Goal: Information Seeking & Learning: Compare options

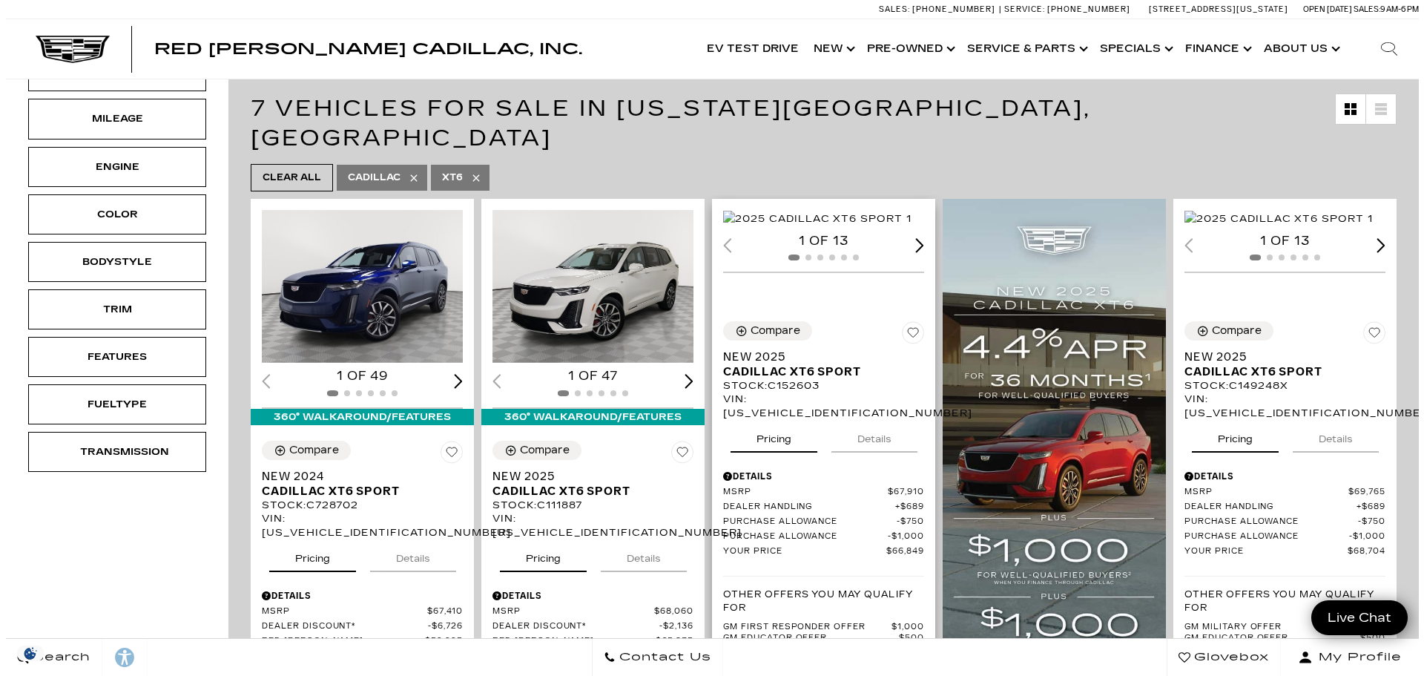
scroll to position [297, 0]
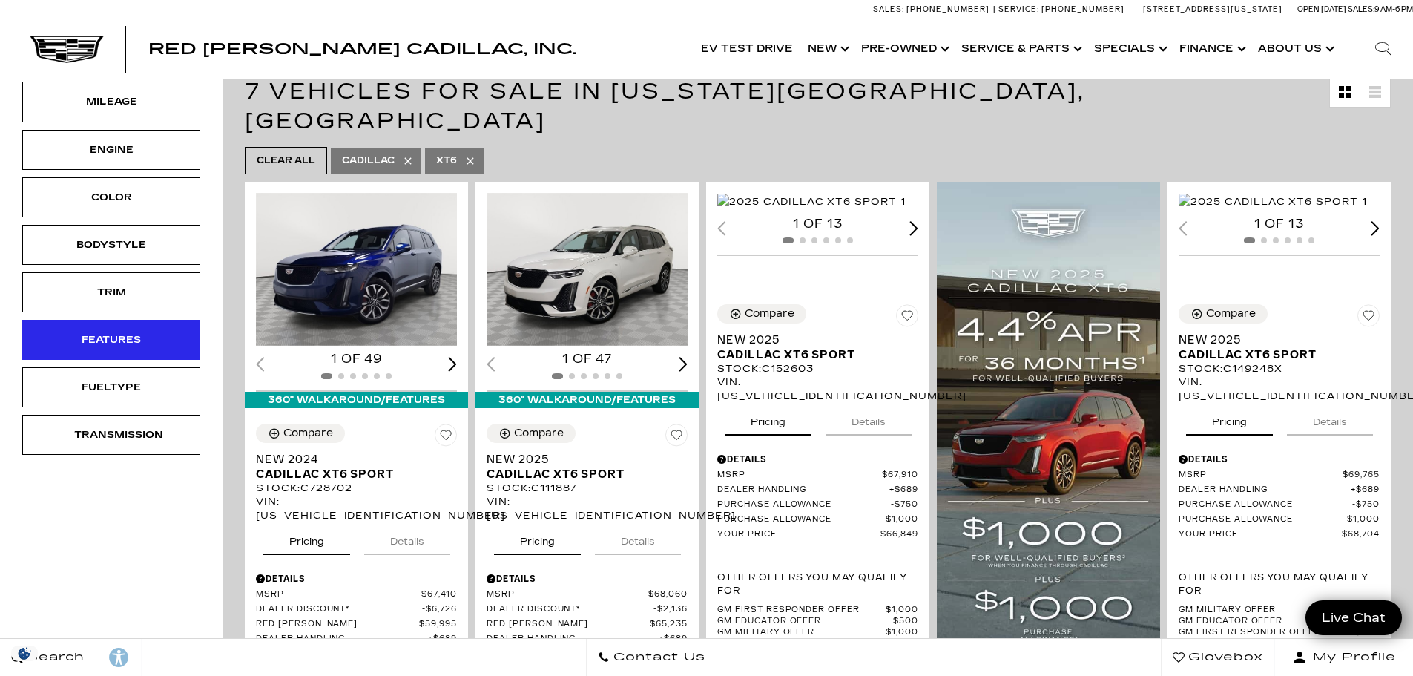
click at [90, 341] on div "Features" at bounding box center [111, 340] width 74 height 16
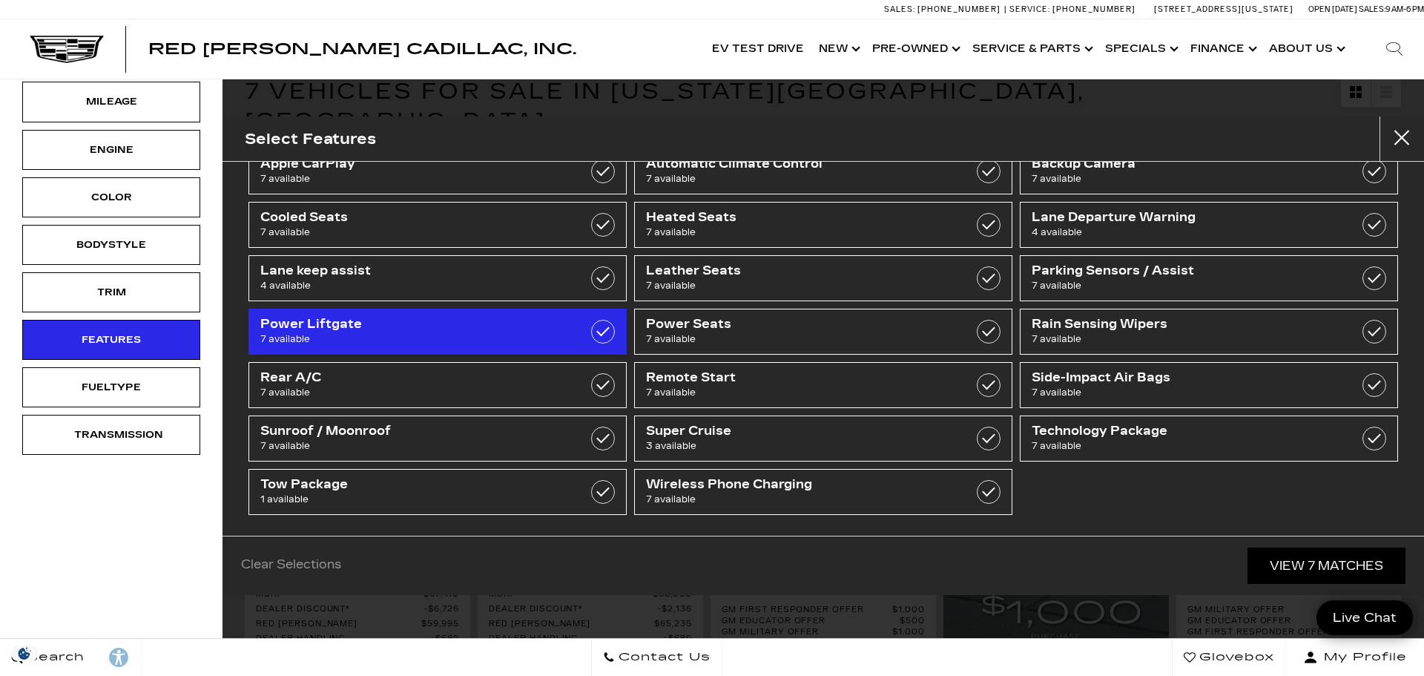
scroll to position [98, 0]
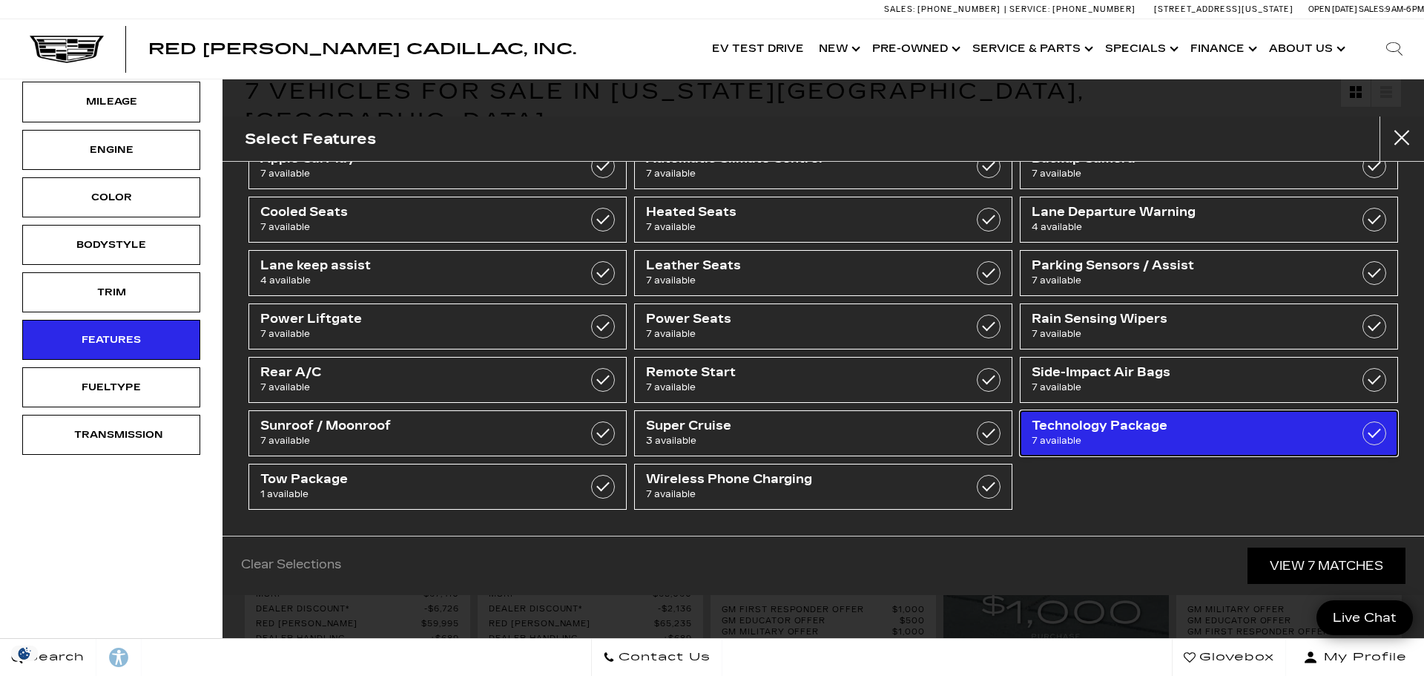
click at [1079, 441] on span "7 available" at bounding box center [1182, 440] width 301 height 15
checkbox input "true"
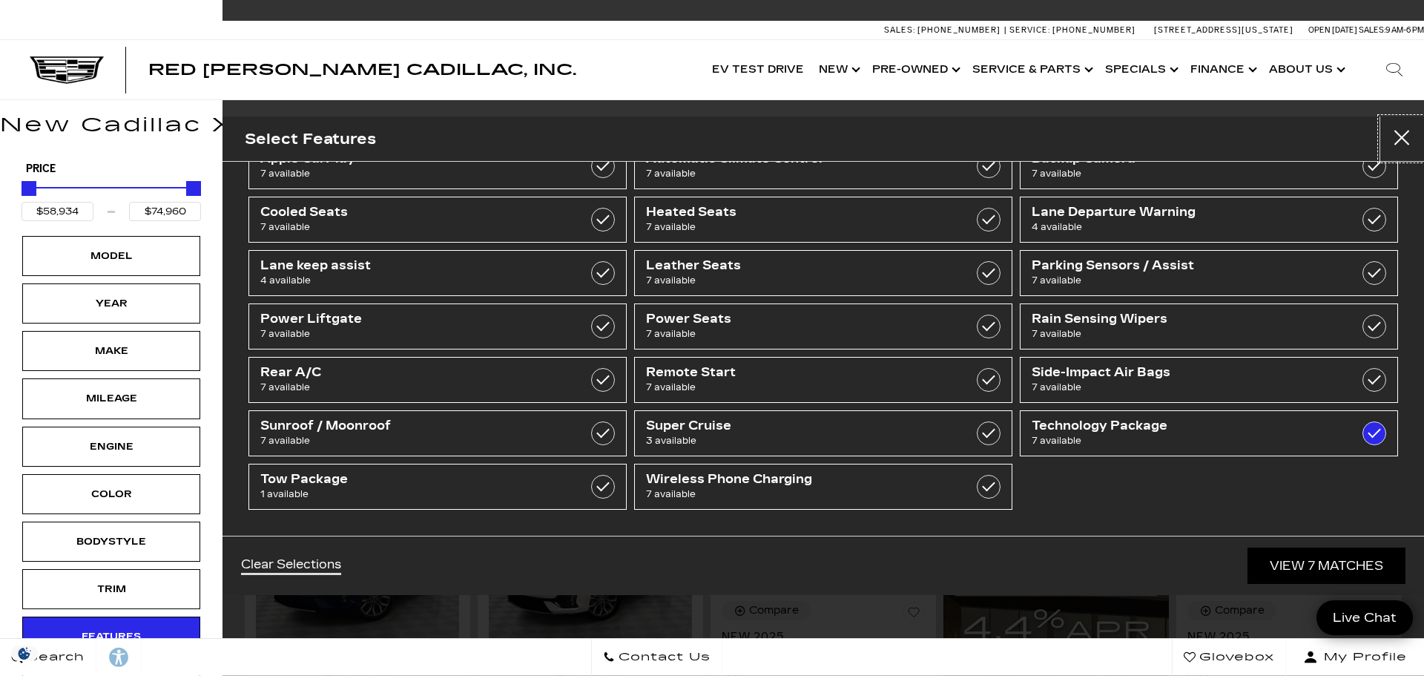
click at [1402, 131] on button "close" at bounding box center [1401, 138] width 44 height 44
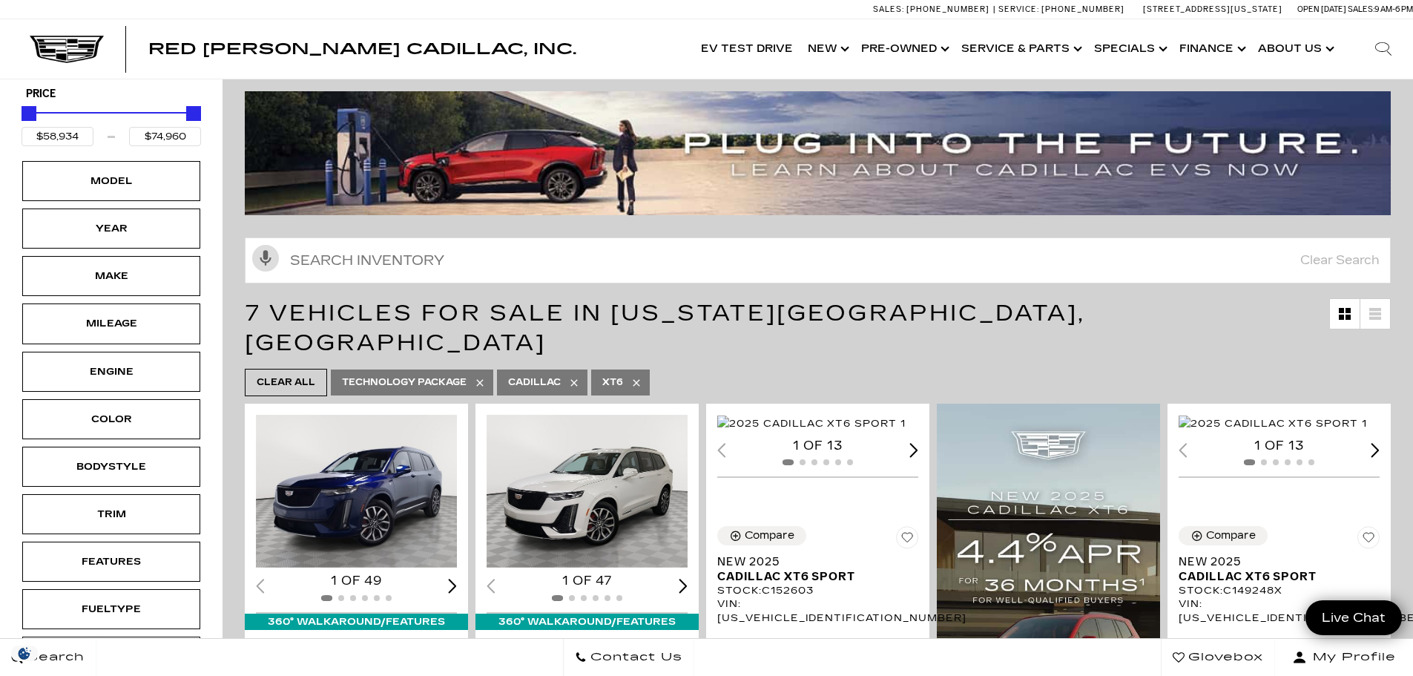
scroll to position [74, 0]
click at [561, 471] on img "1 / 2" at bounding box center [588, 491] width 203 height 153
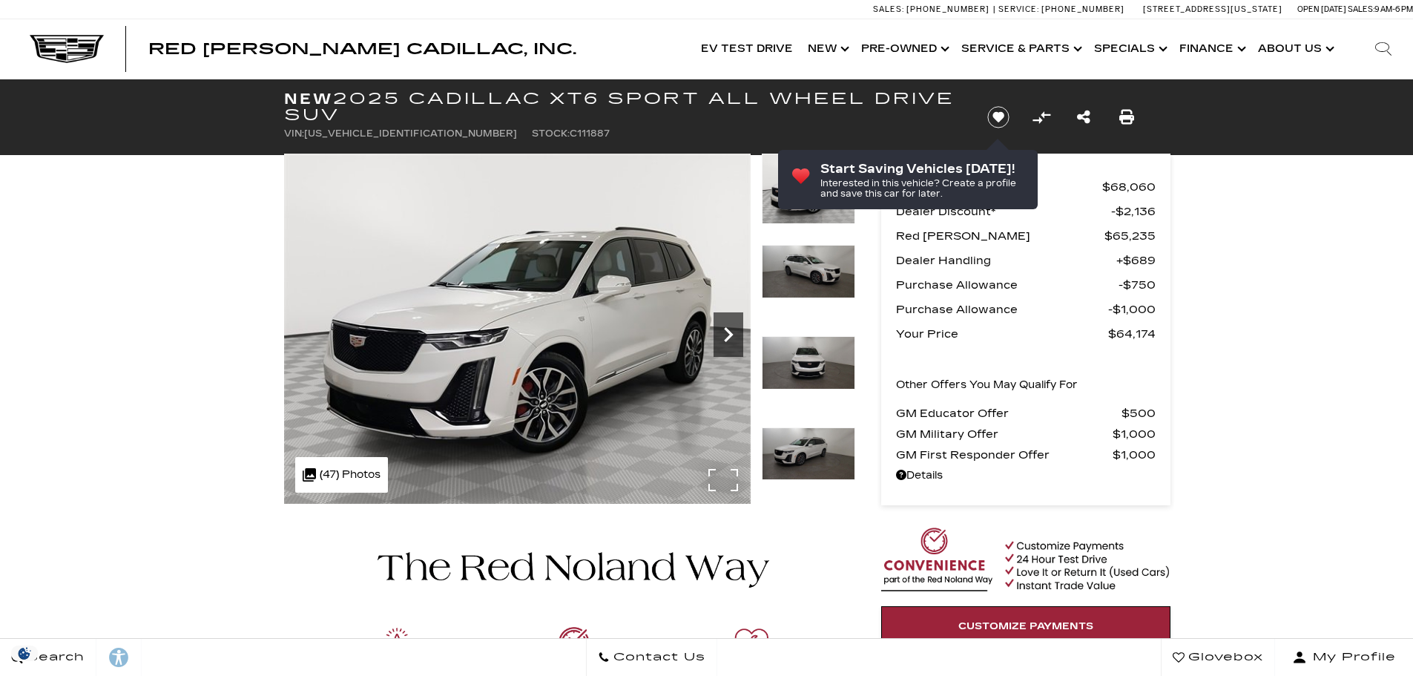
click at [731, 349] on div "Next" at bounding box center [728, 334] width 30 height 44
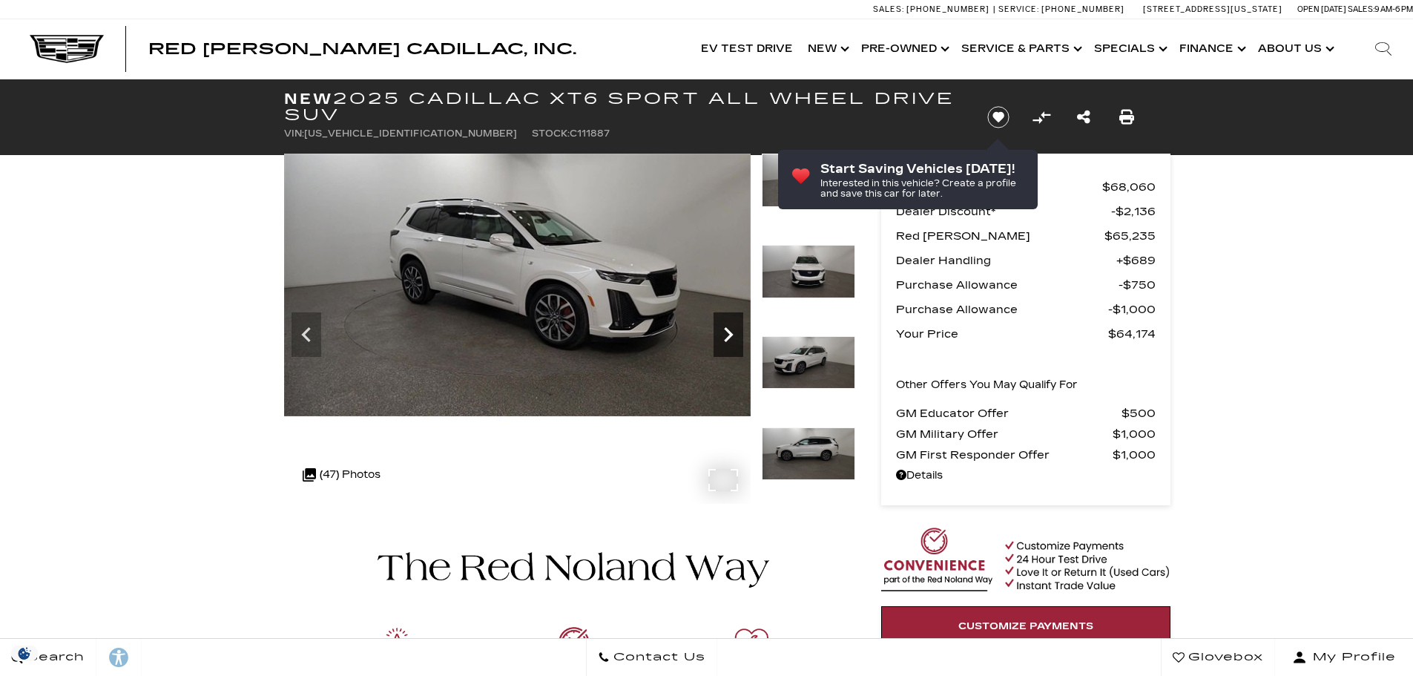
click at [731, 349] on div "Next" at bounding box center [728, 334] width 30 height 44
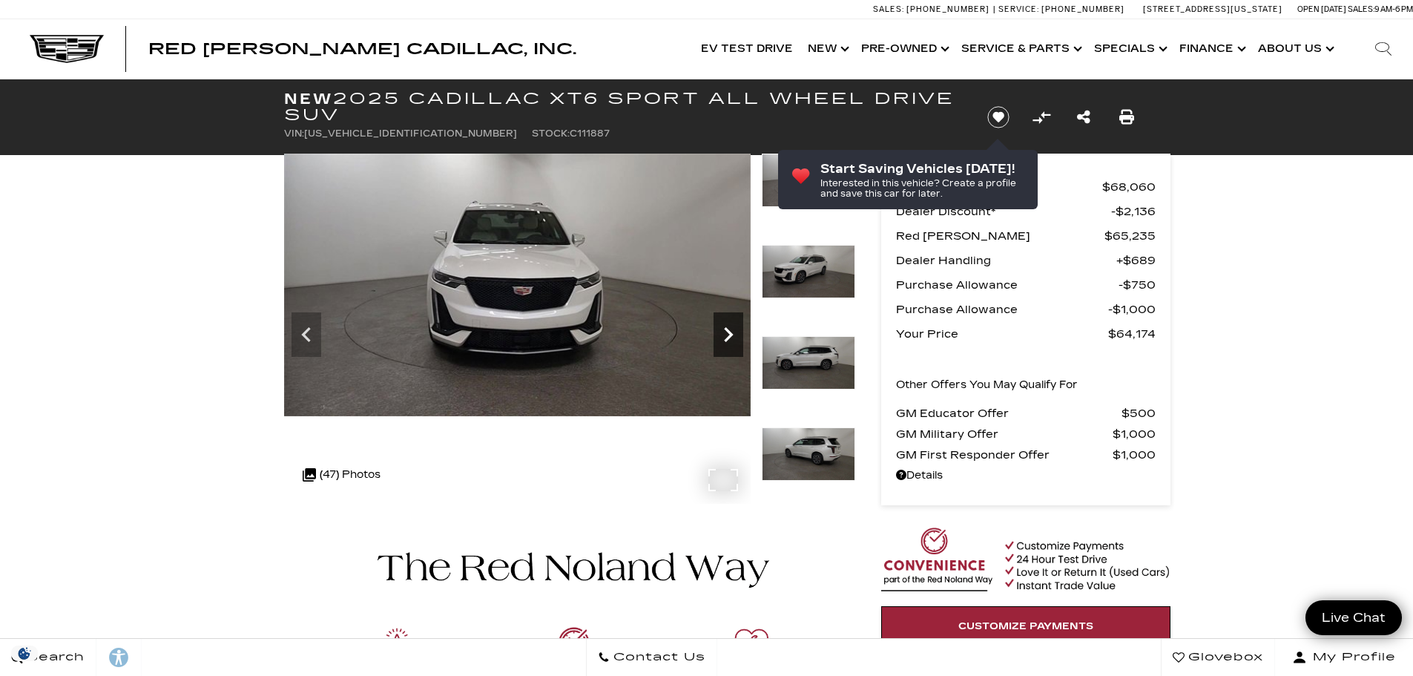
click at [731, 349] on div "Next" at bounding box center [728, 334] width 30 height 44
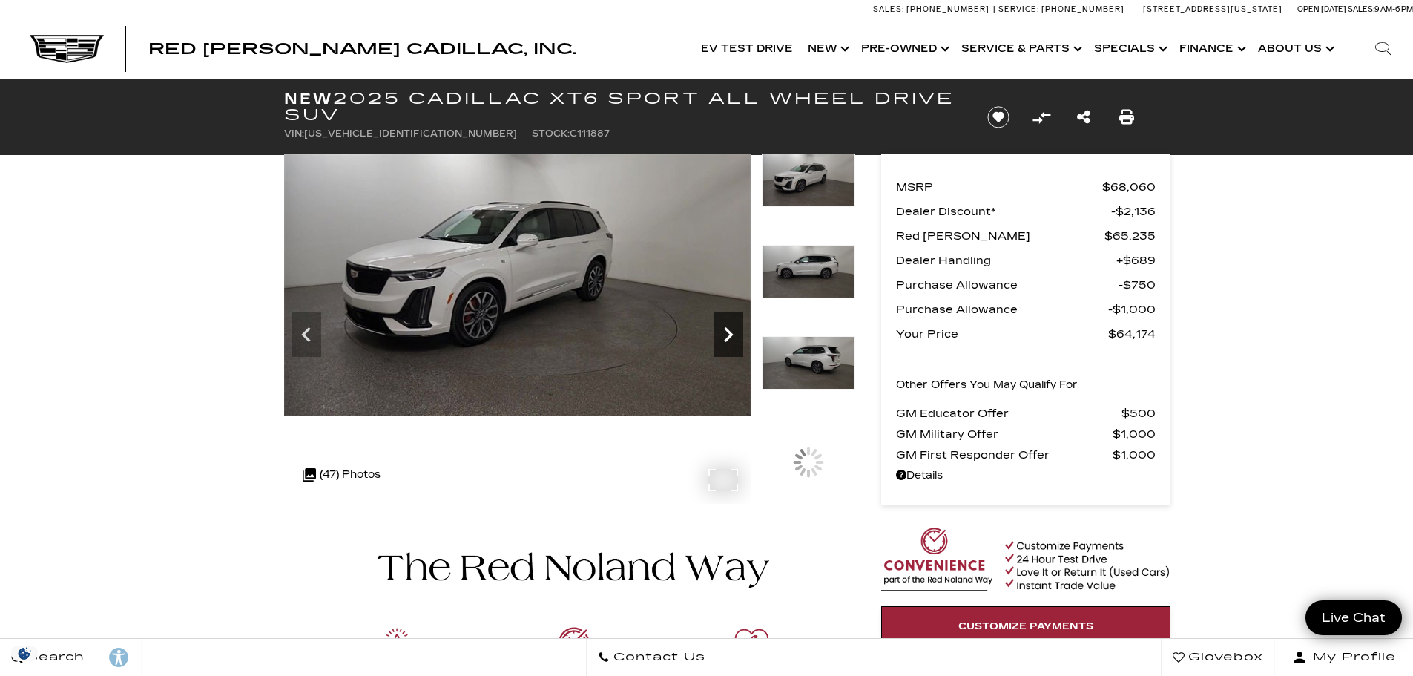
click at [731, 349] on div "Next" at bounding box center [728, 334] width 30 height 44
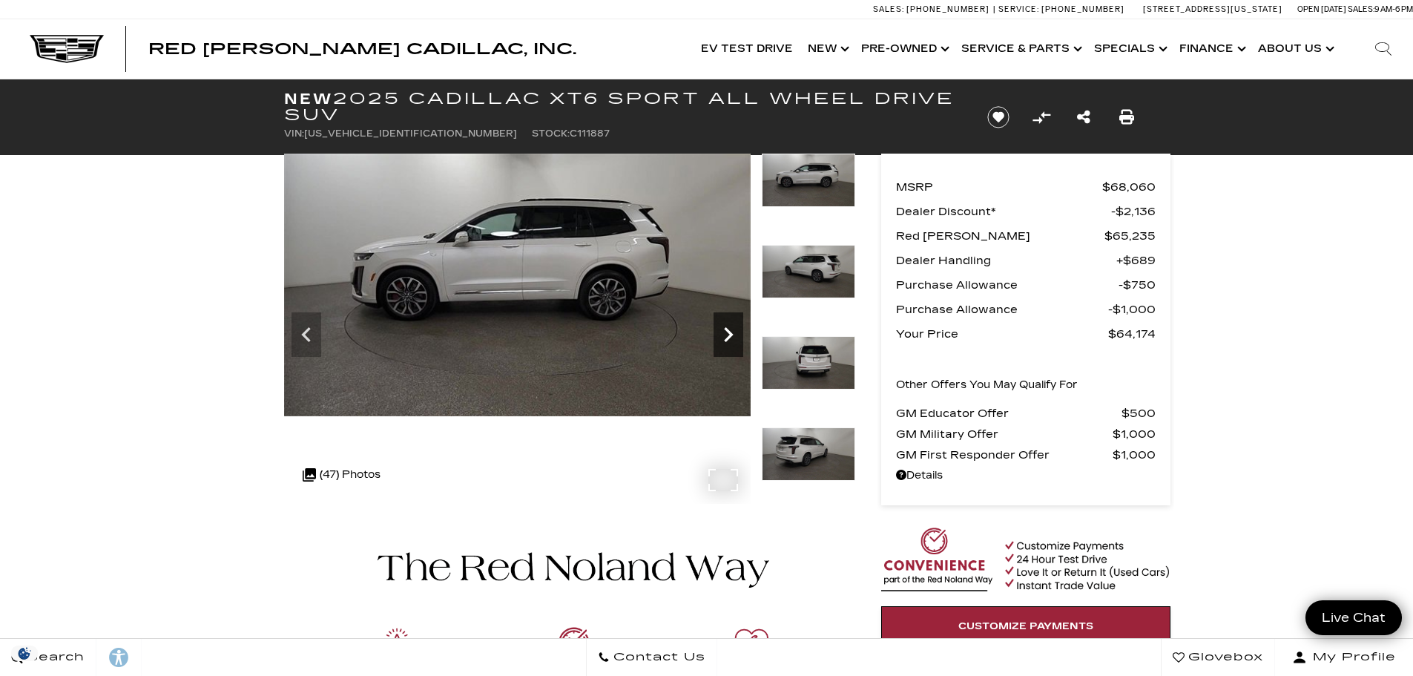
click at [731, 349] on div "Next" at bounding box center [728, 334] width 30 height 44
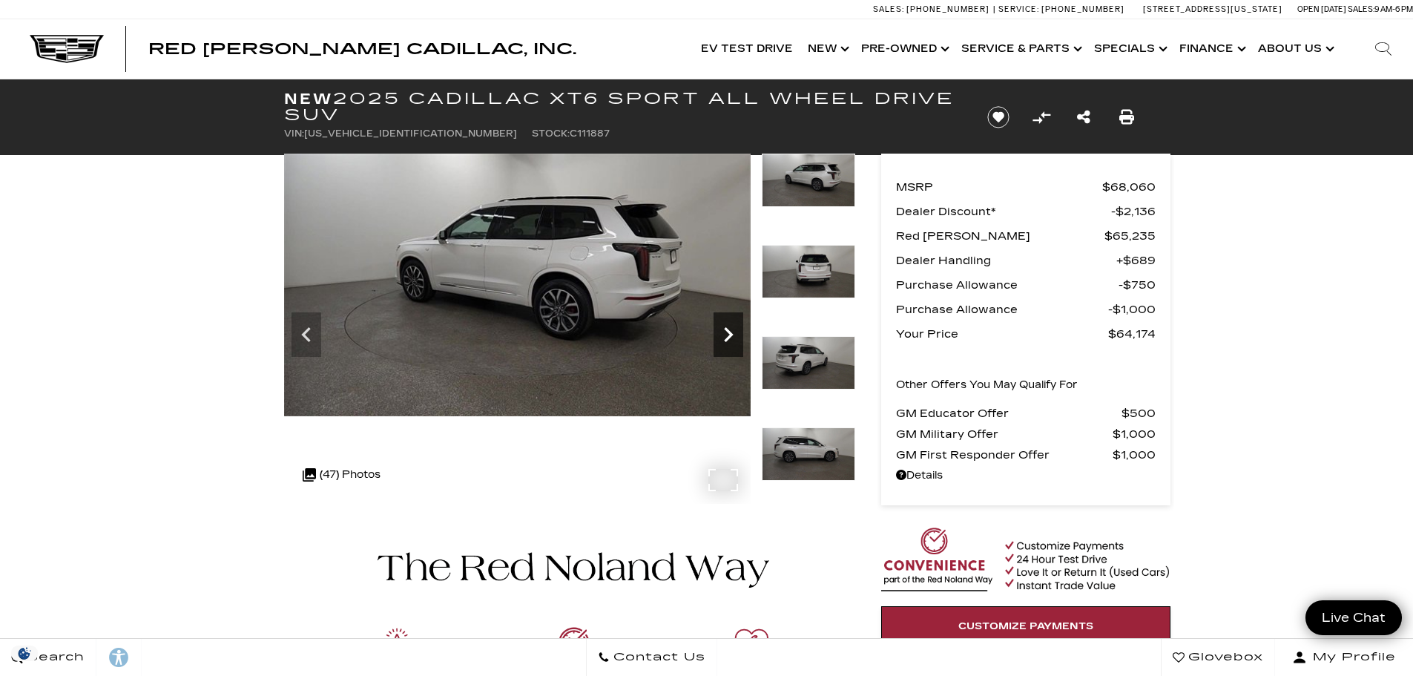
click at [731, 349] on div "Next" at bounding box center [728, 334] width 30 height 44
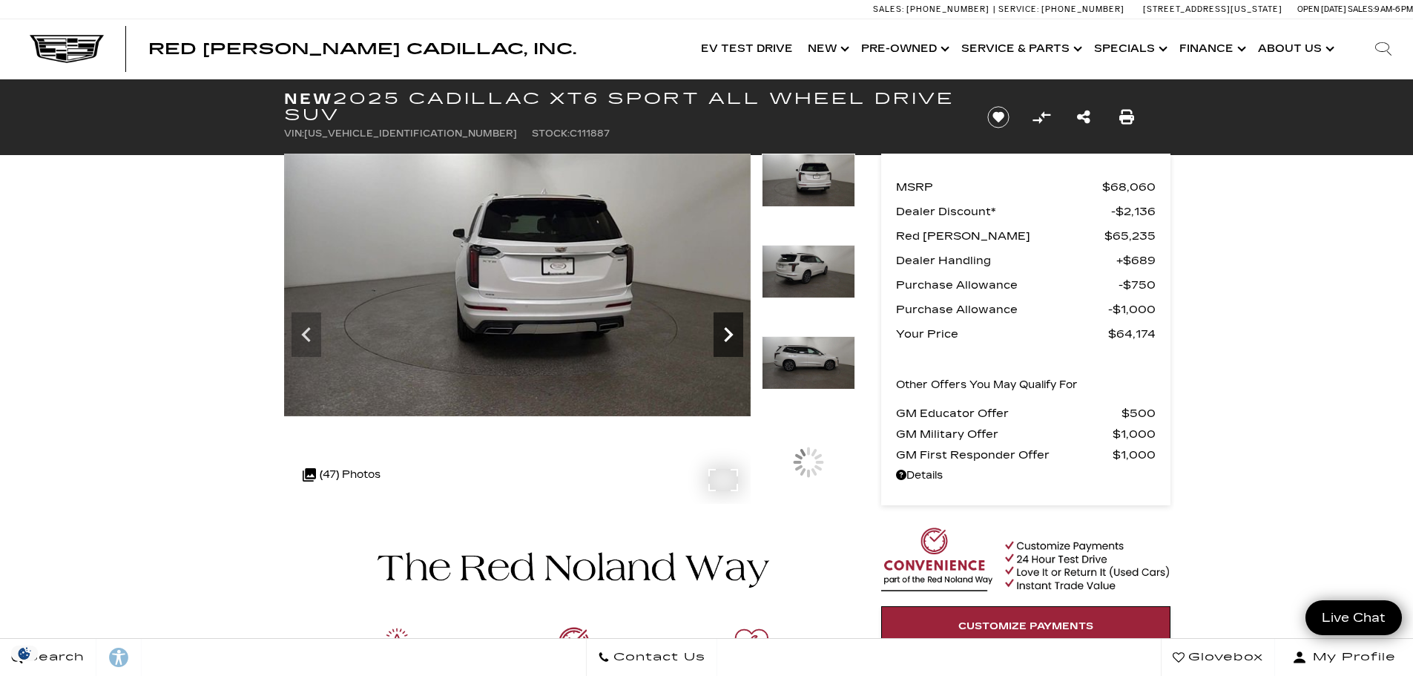
click at [731, 349] on div "Next" at bounding box center [728, 334] width 30 height 44
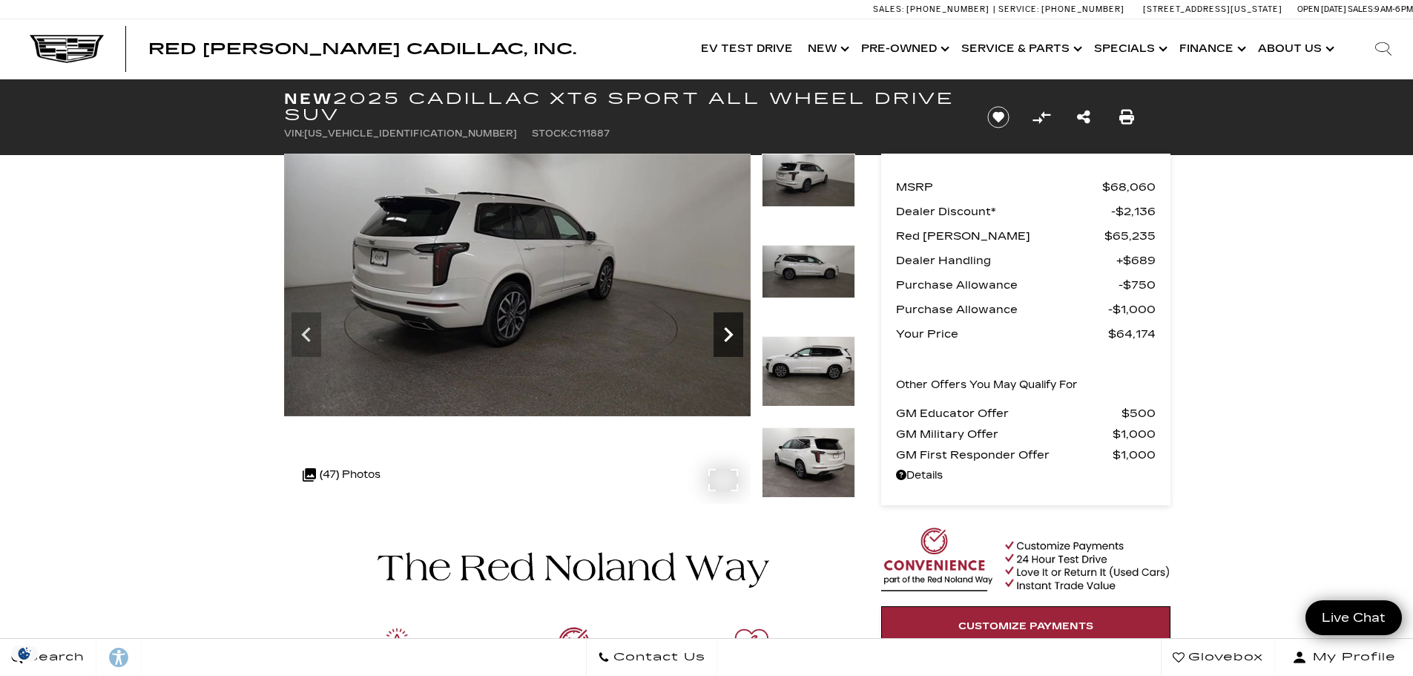
click at [731, 349] on div "Next" at bounding box center [728, 334] width 30 height 44
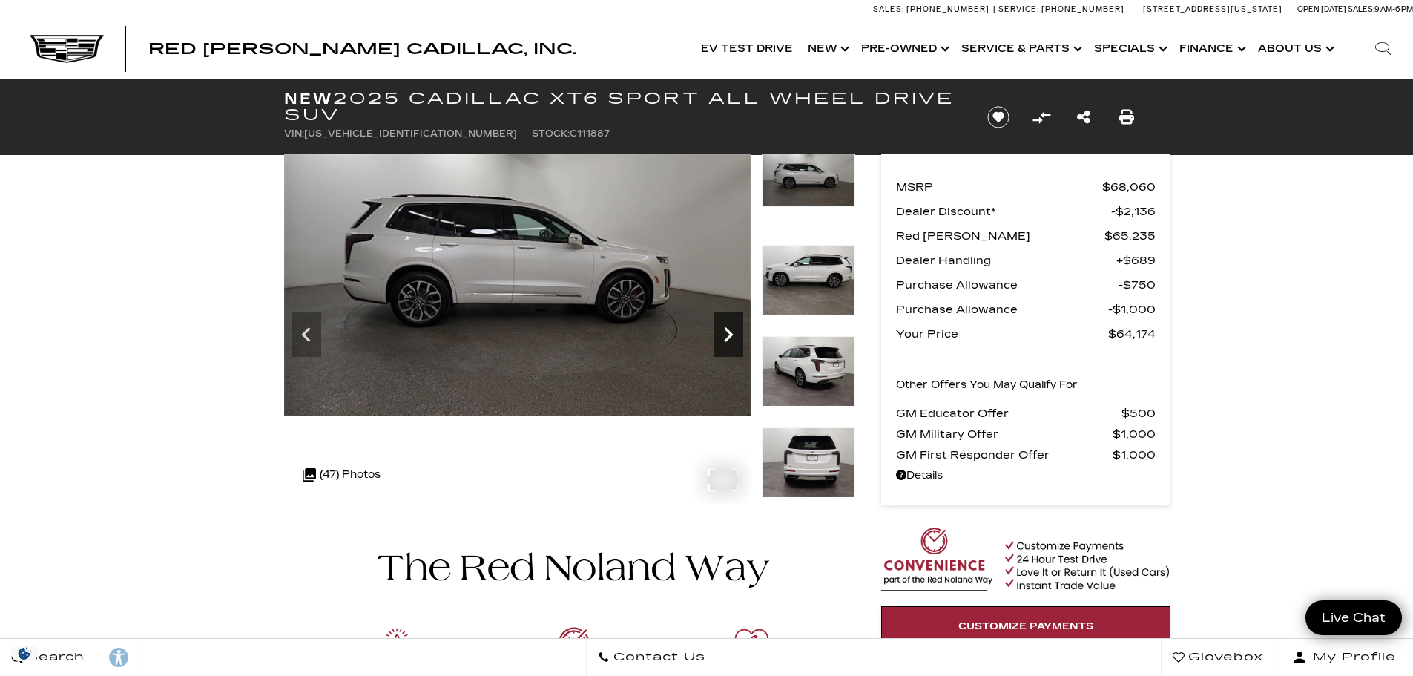
click at [731, 349] on div "Next" at bounding box center [728, 334] width 30 height 44
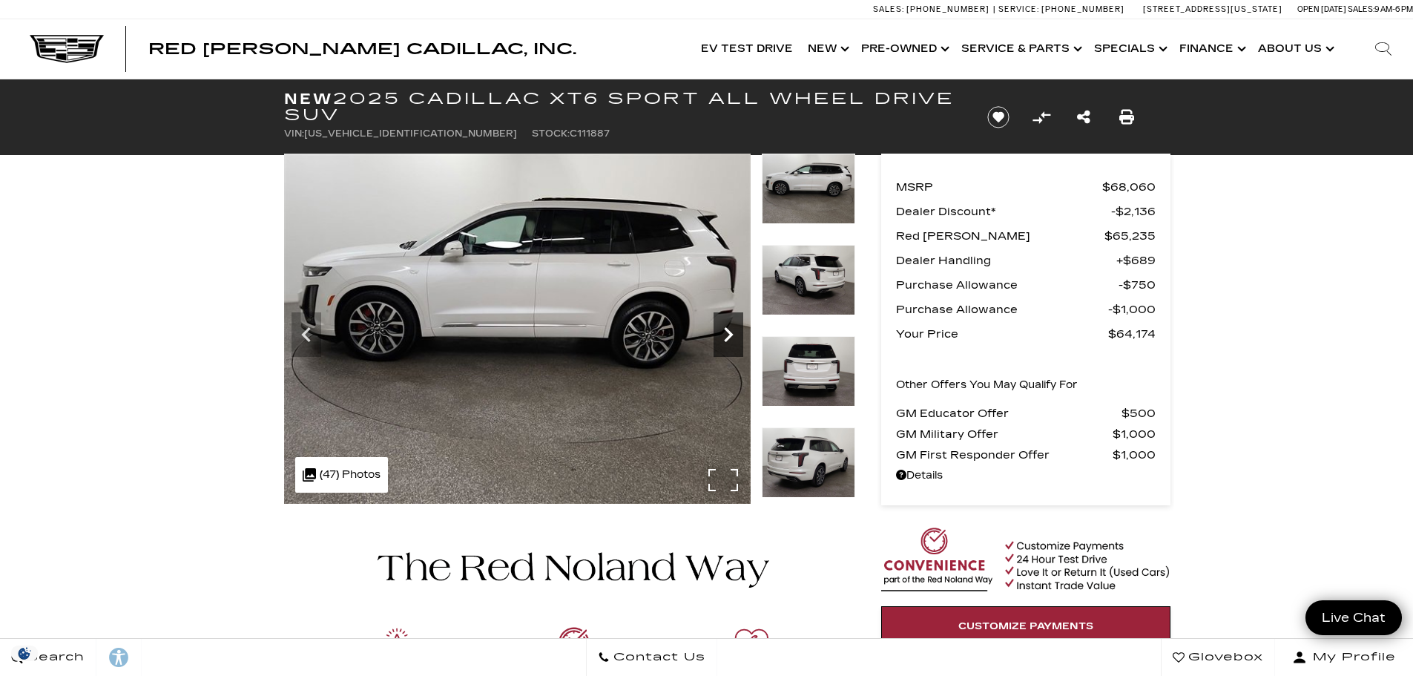
click at [731, 349] on div "Next" at bounding box center [728, 334] width 30 height 44
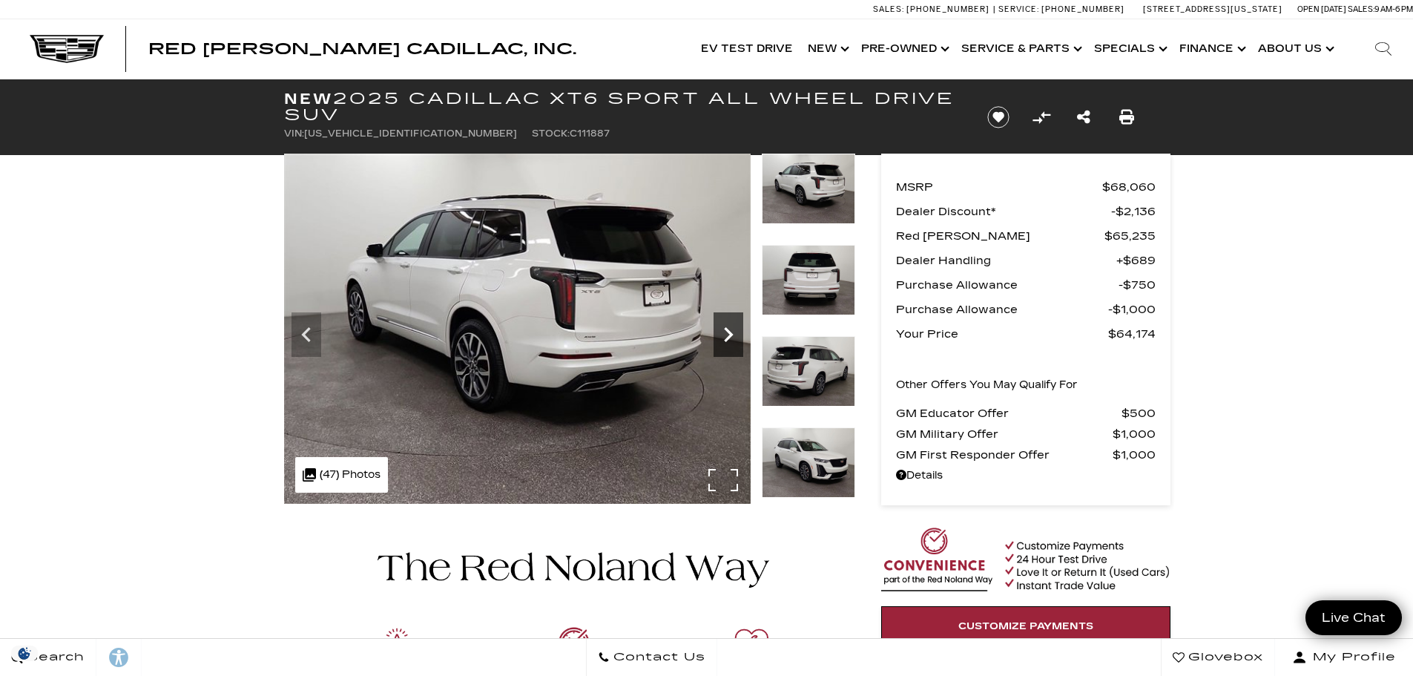
click at [731, 349] on div "Next" at bounding box center [728, 334] width 30 height 44
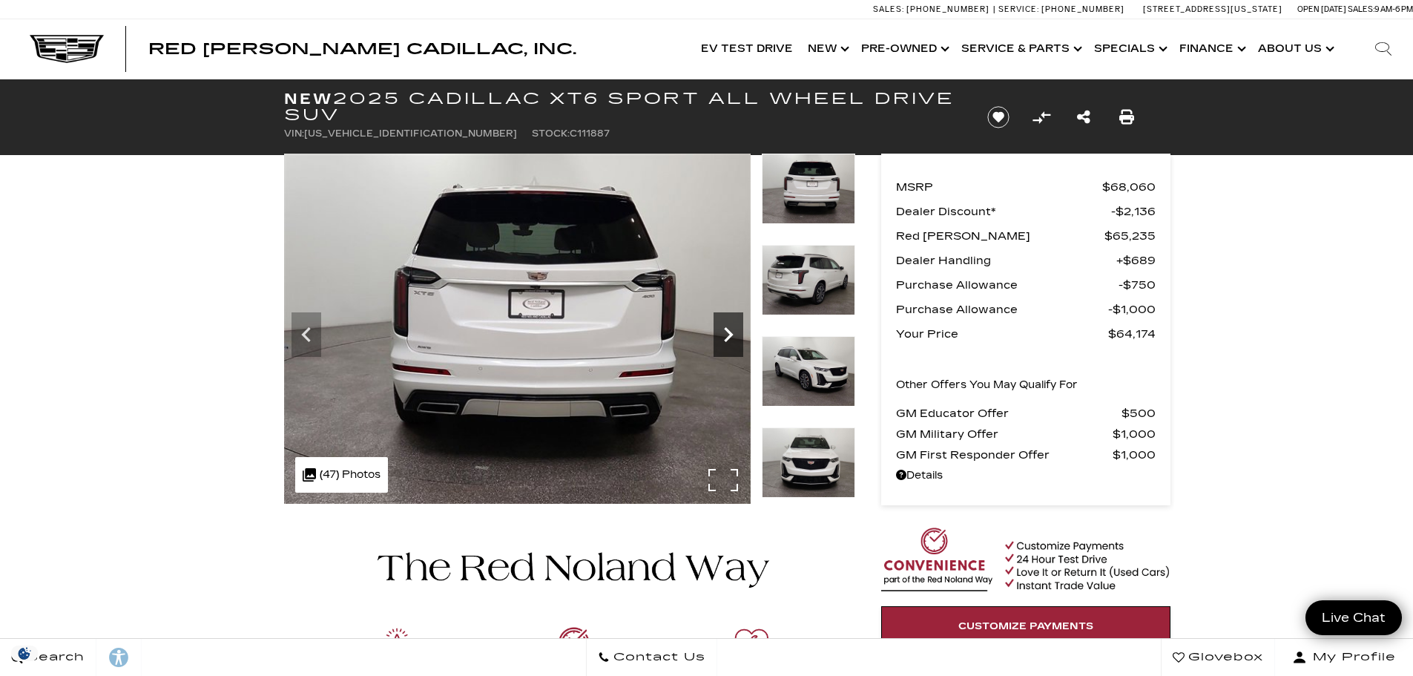
click at [731, 349] on div "Next" at bounding box center [728, 334] width 30 height 44
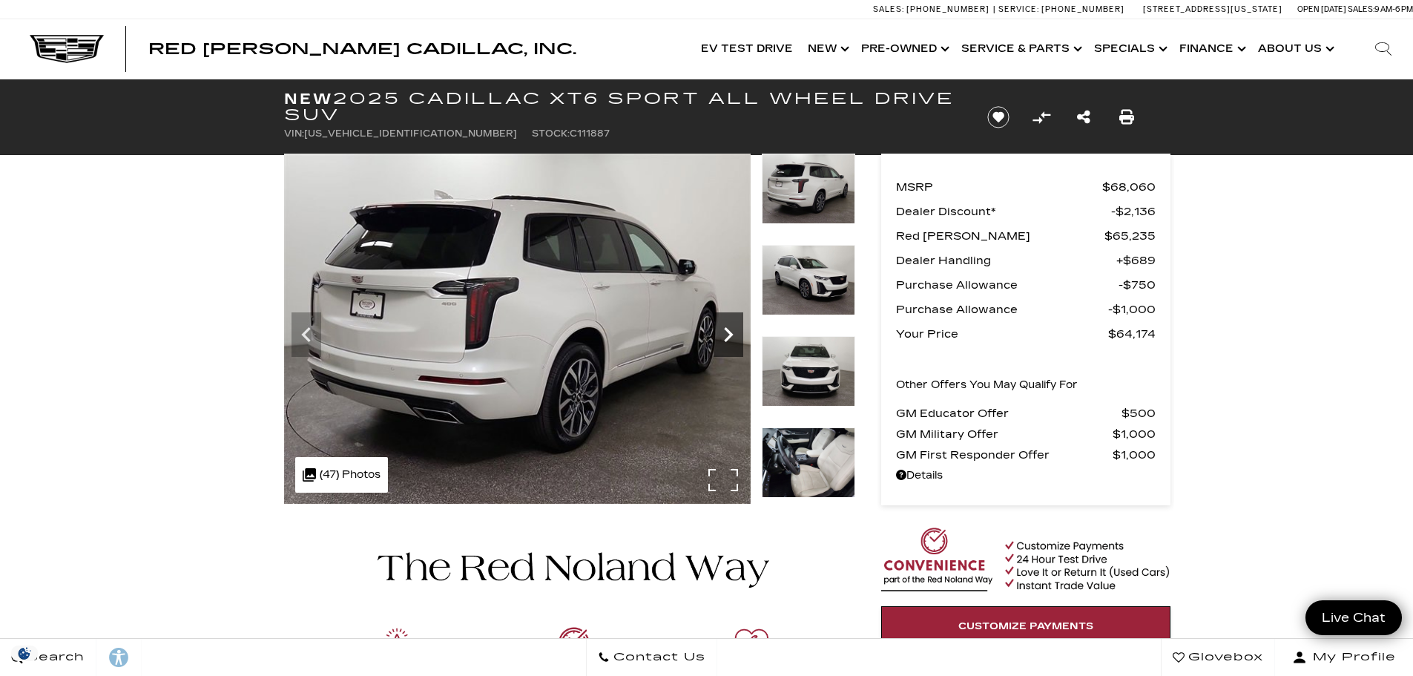
click at [731, 349] on div "Next" at bounding box center [728, 334] width 30 height 44
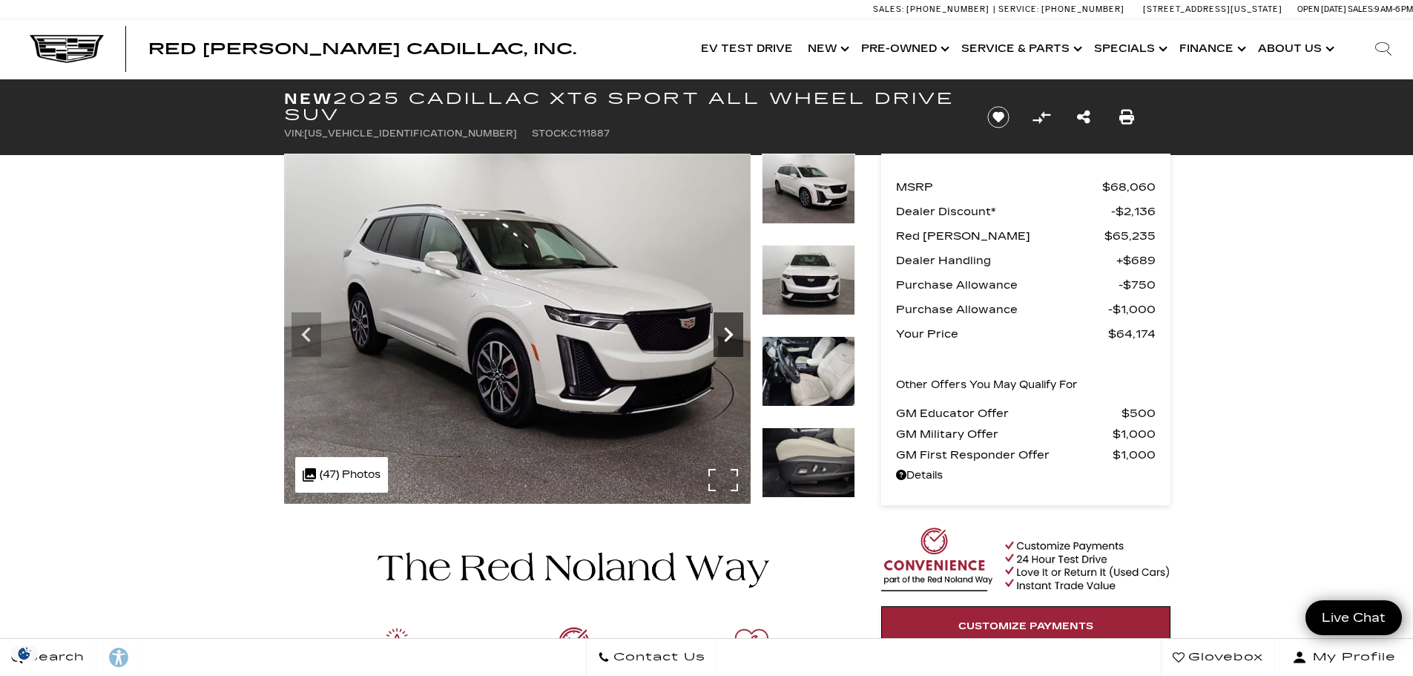
click at [731, 349] on div "Next" at bounding box center [728, 334] width 30 height 44
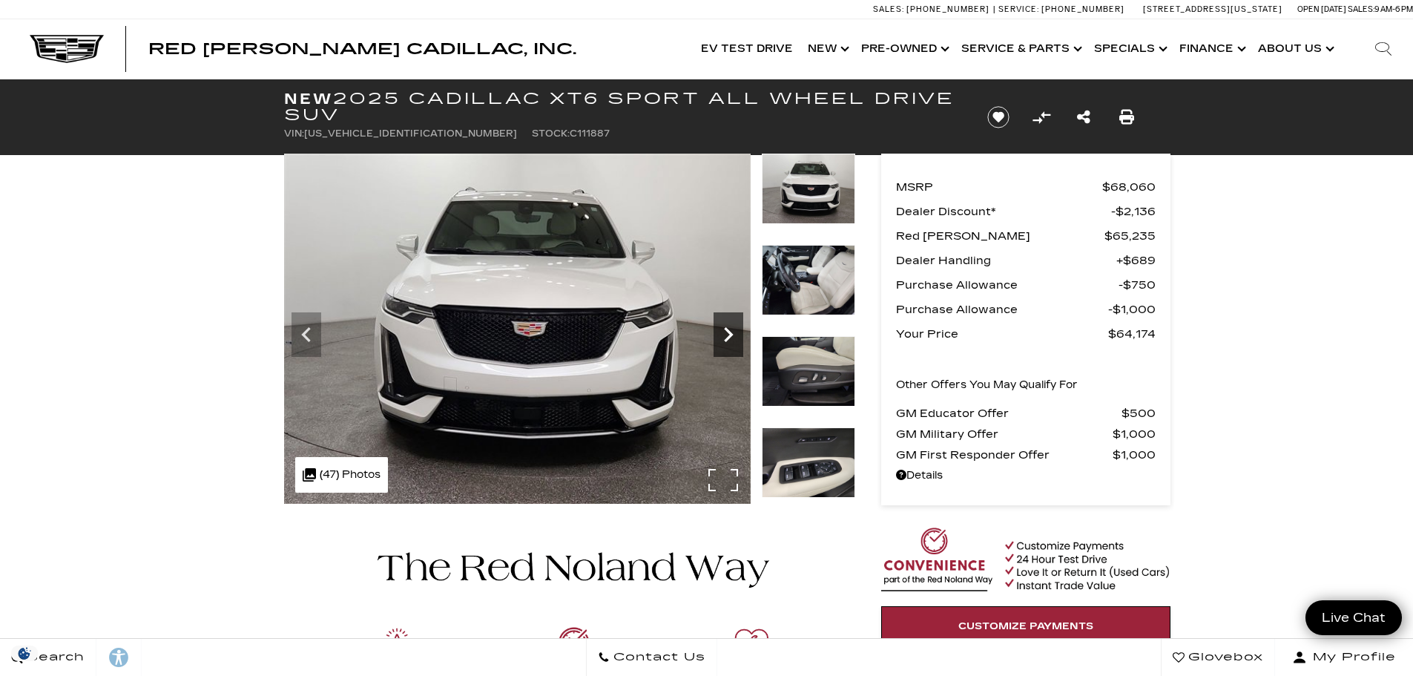
click at [731, 349] on div "Next" at bounding box center [728, 334] width 30 height 44
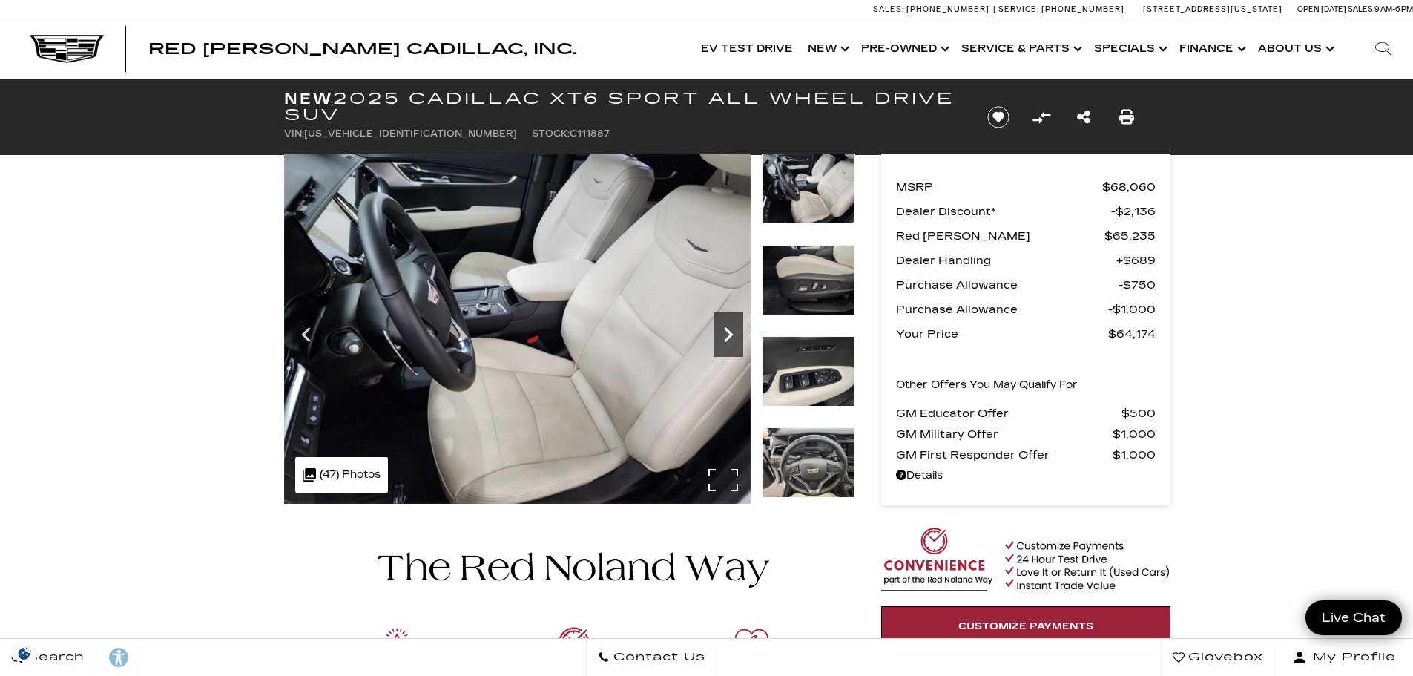
click at [731, 349] on div "Next" at bounding box center [728, 334] width 30 height 44
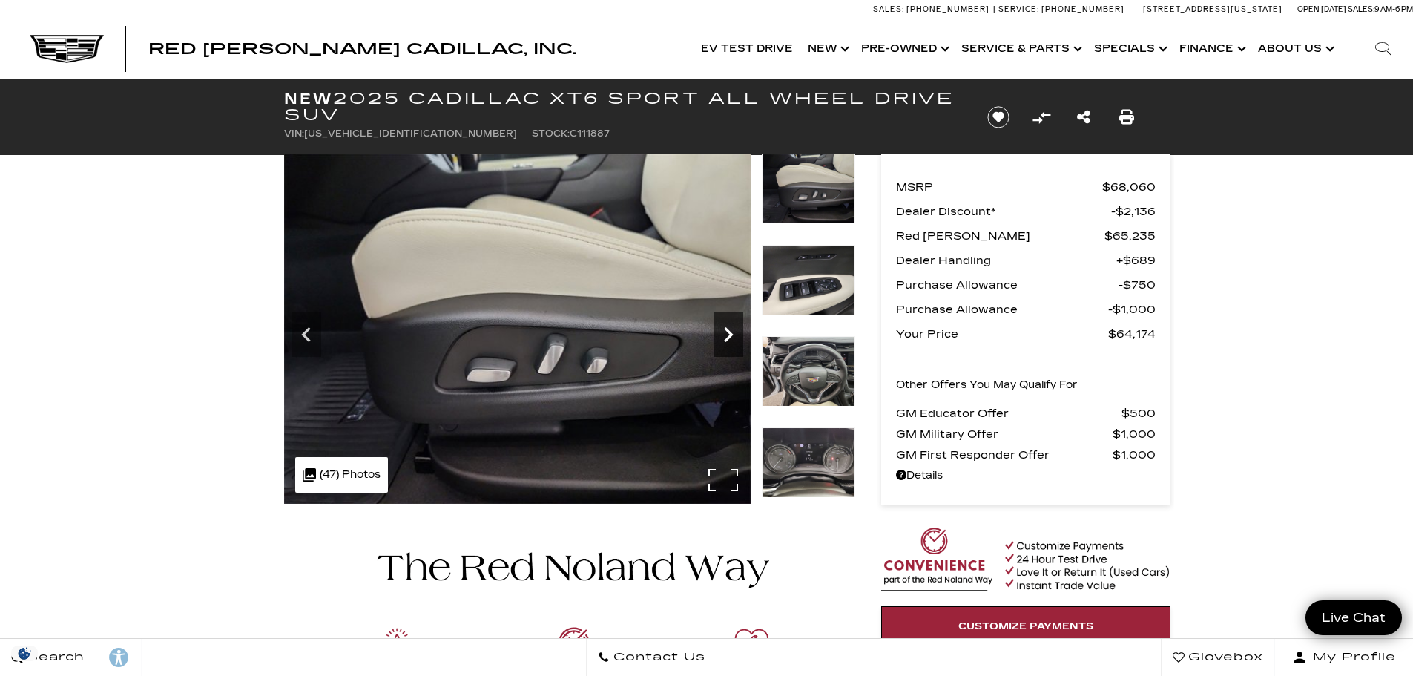
click at [731, 349] on div "Next" at bounding box center [728, 334] width 30 height 44
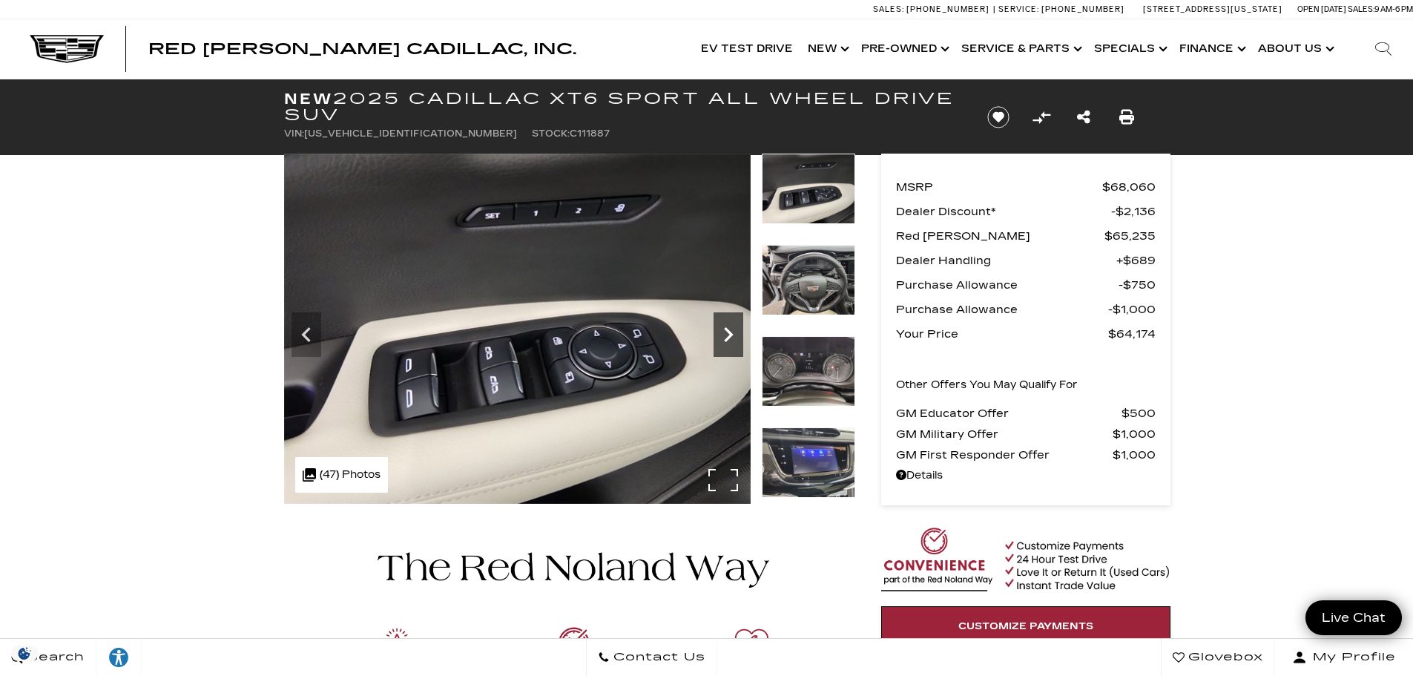
click at [731, 349] on div "Next" at bounding box center [728, 334] width 30 height 44
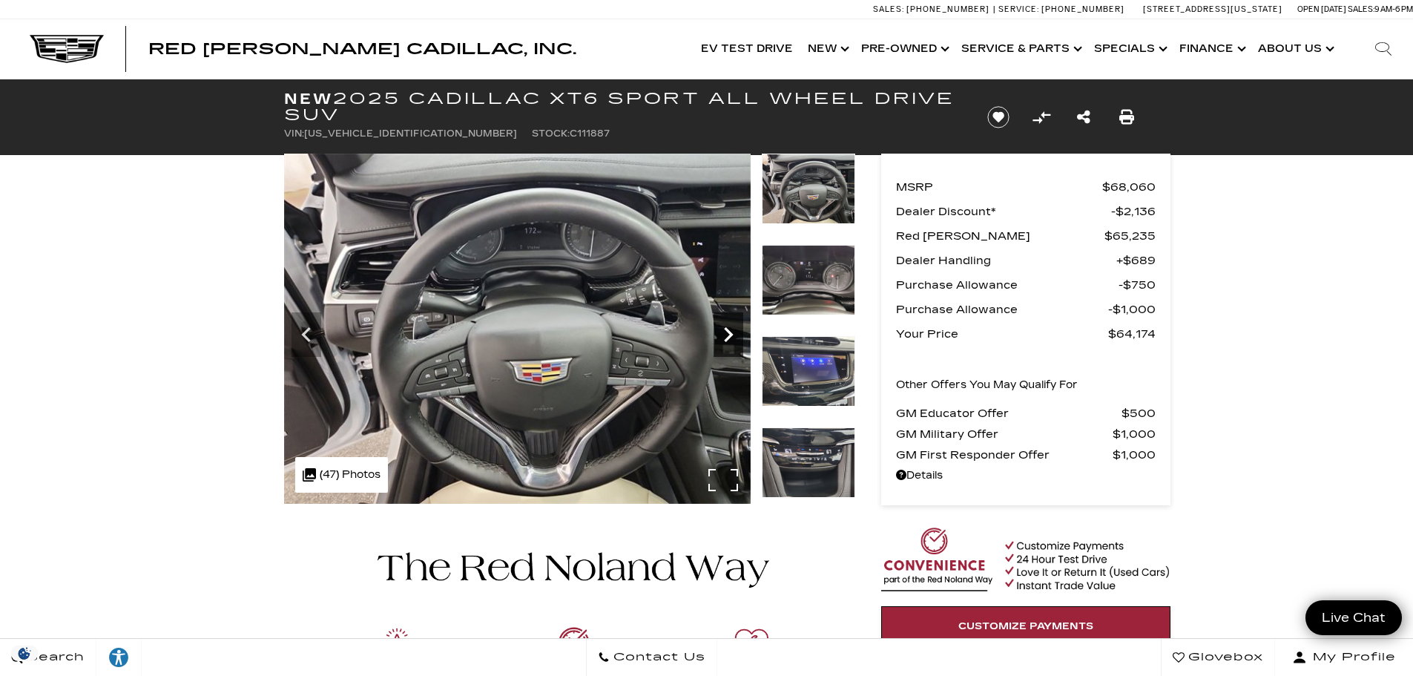
click at [731, 349] on div "Next" at bounding box center [728, 334] width 30 height 44
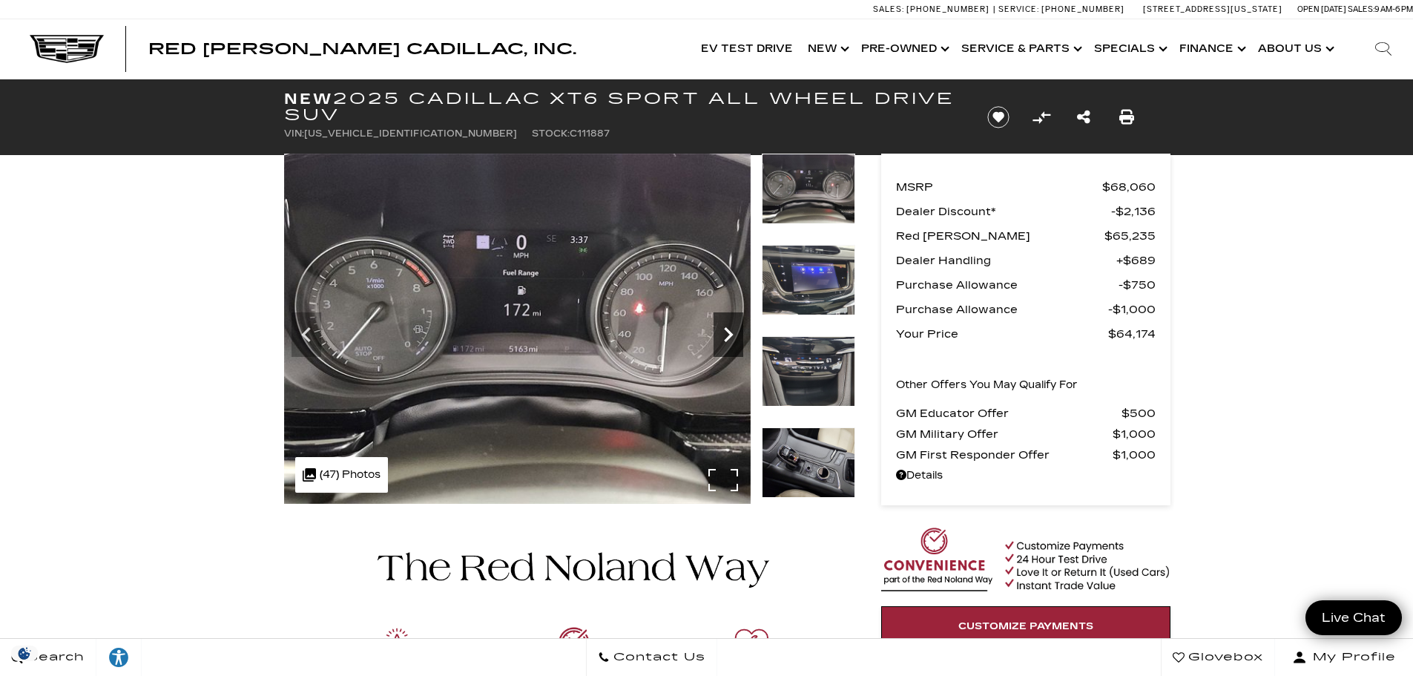
click at [731, 349] on div "Next" at bounding box center [728, 334] width 30 height 44
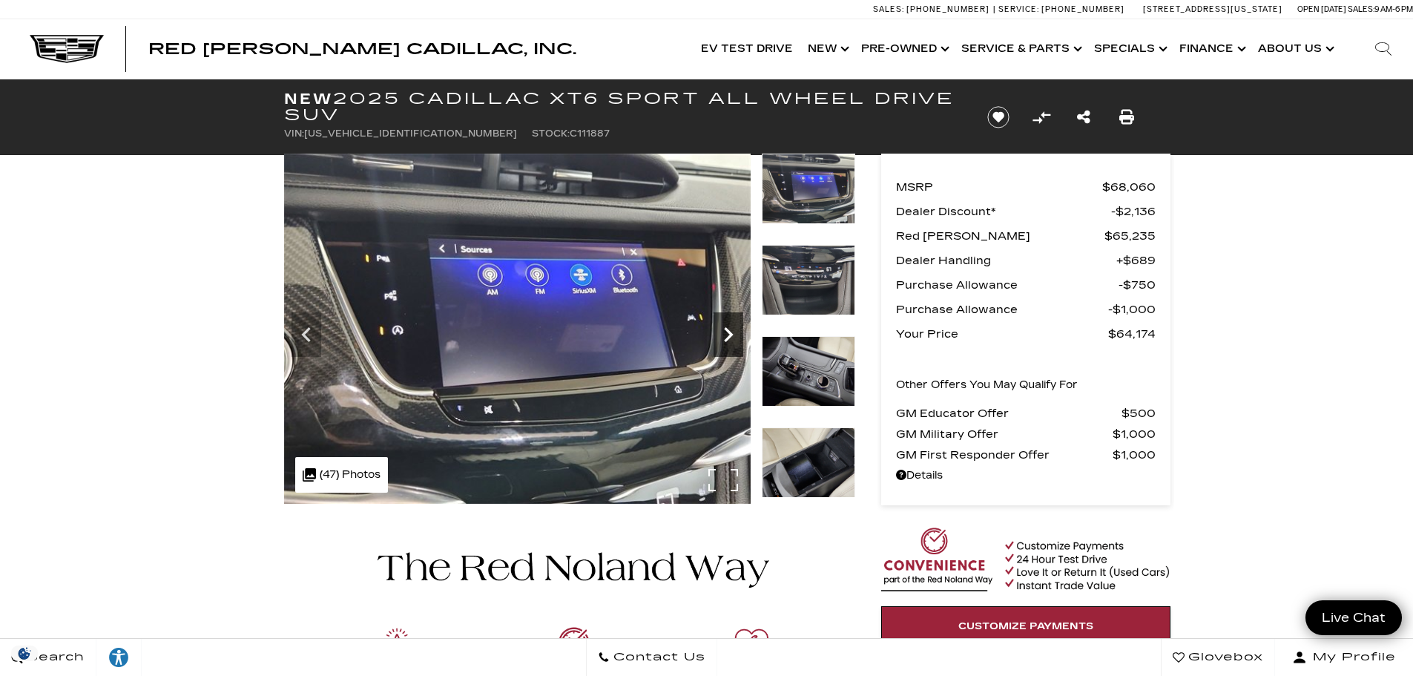
click at [731, 349] on div "Next" at bounding box center [728, 334] width 30 height 44
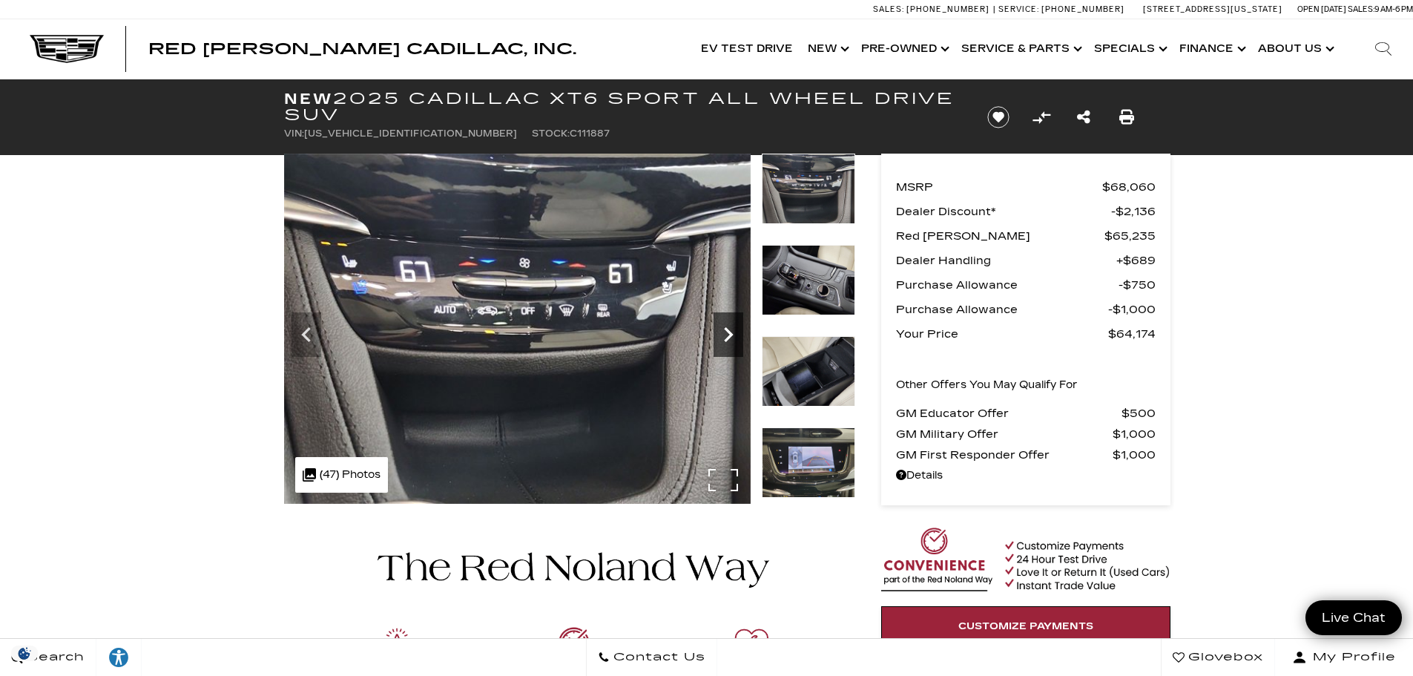
click at [731, 349] on div "Next" at bounding box center [728, 334] width 30 height 44
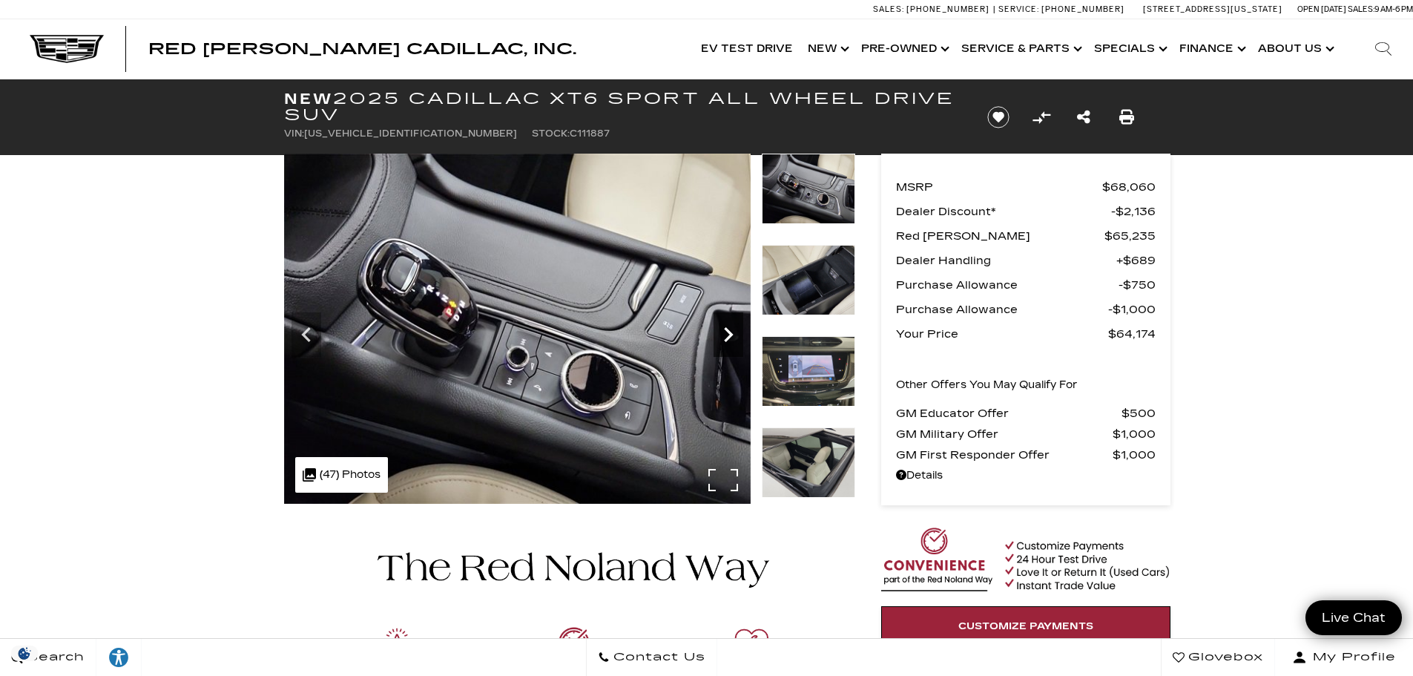
click at [731, 349] on div "Next" at bounding box center [728, 334] width 30 height 44
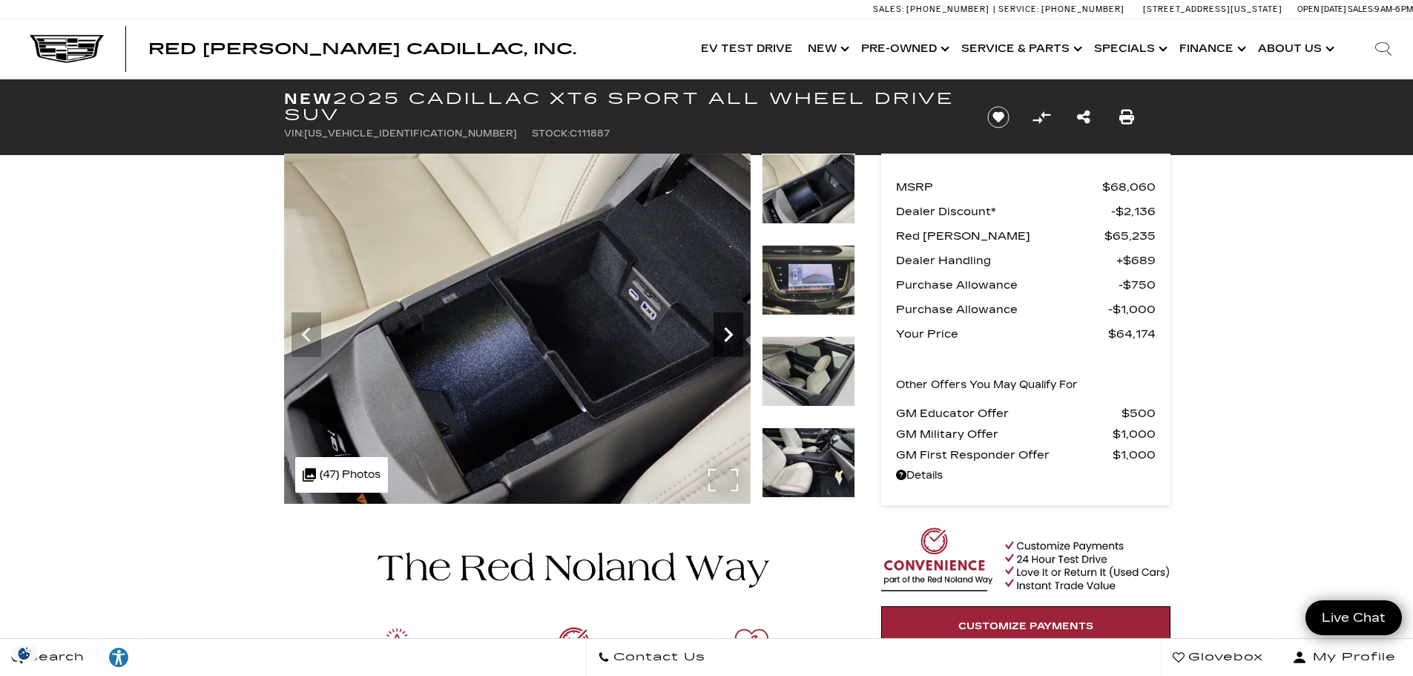
click at [731, 349] on div "Next" at bounding box center [728, 334] width 30 height 44
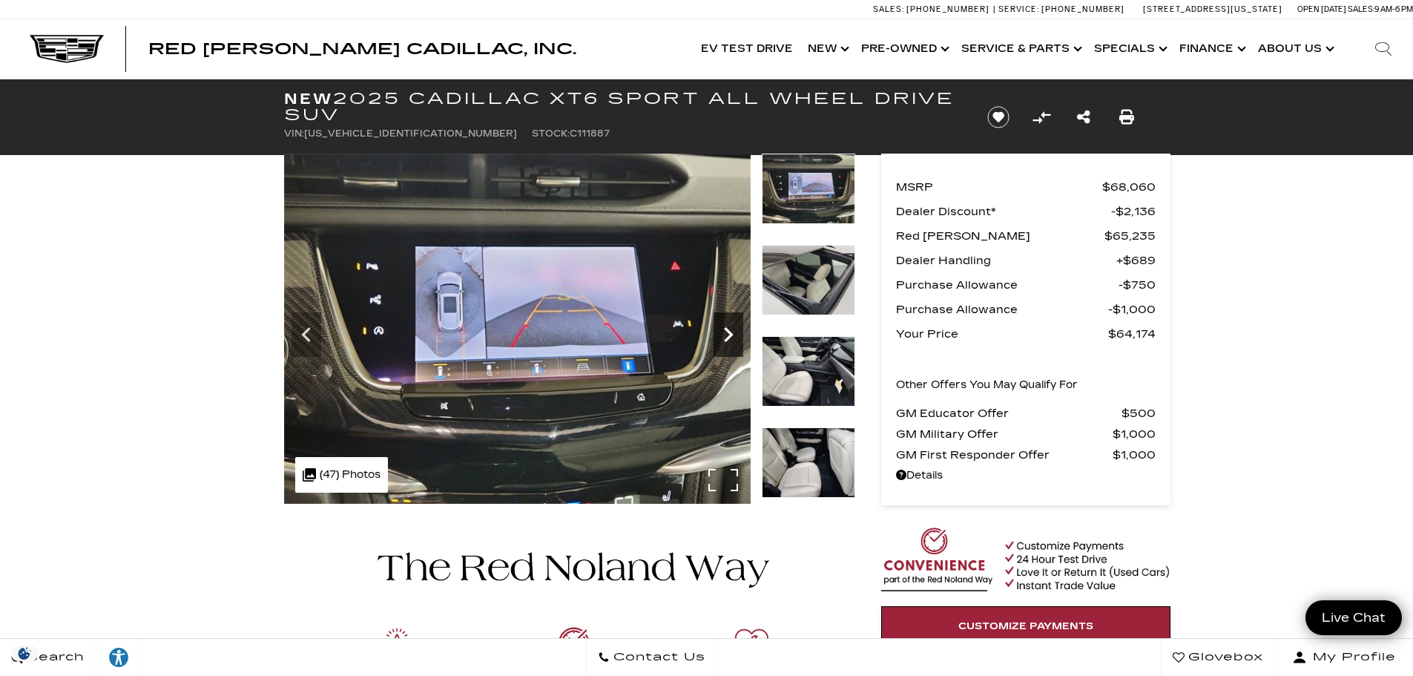
click at [731, 349] on div "Next" at bounding box center [728, 334] width 30 height 44
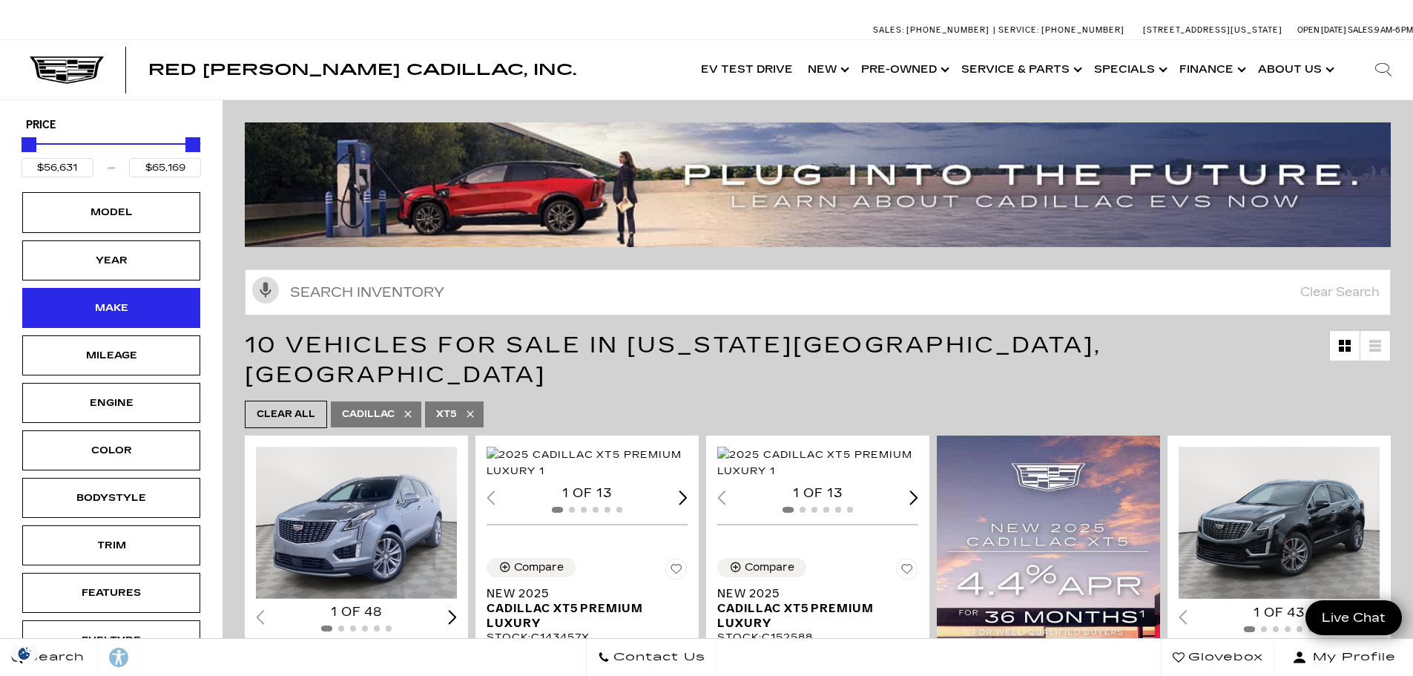
click at [113, 297] on div "Make" at bounding box center [111, 308] width 178 height 40
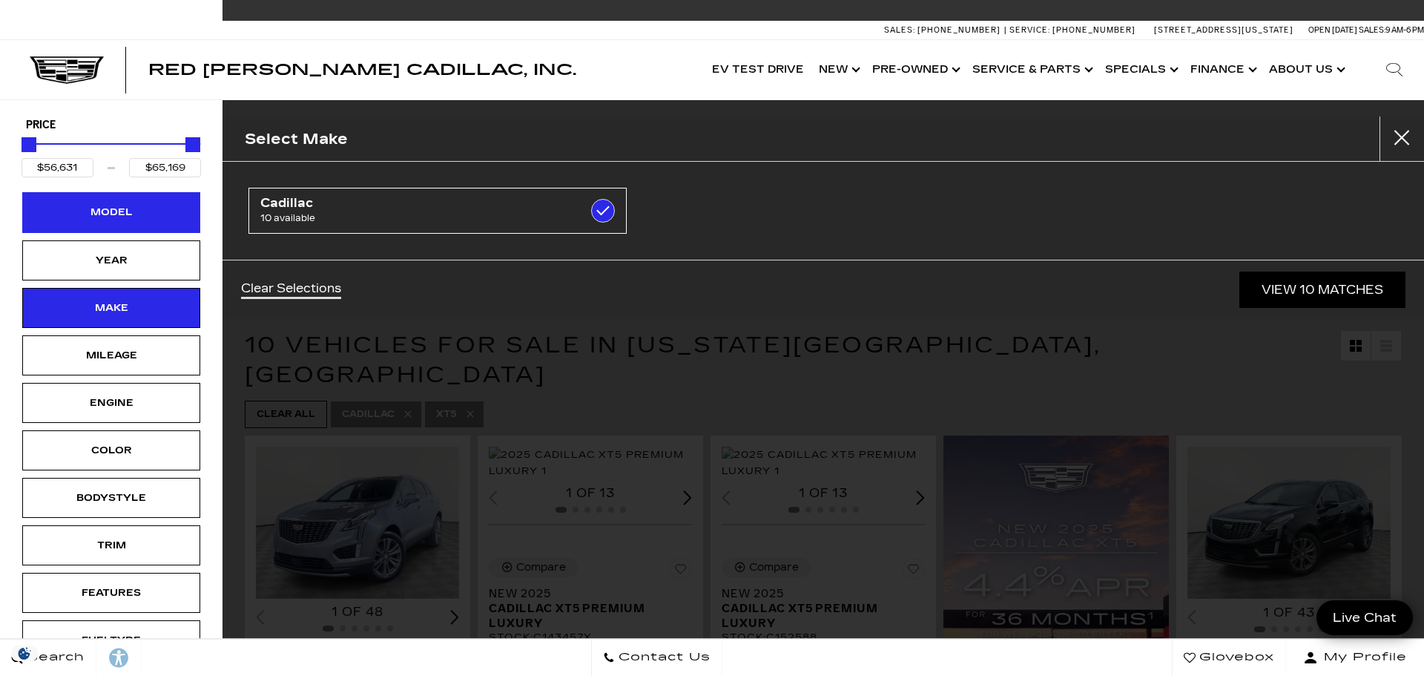
click at [133, 214] on div "Model" at bounding box center [111, 212] width 74 height 16
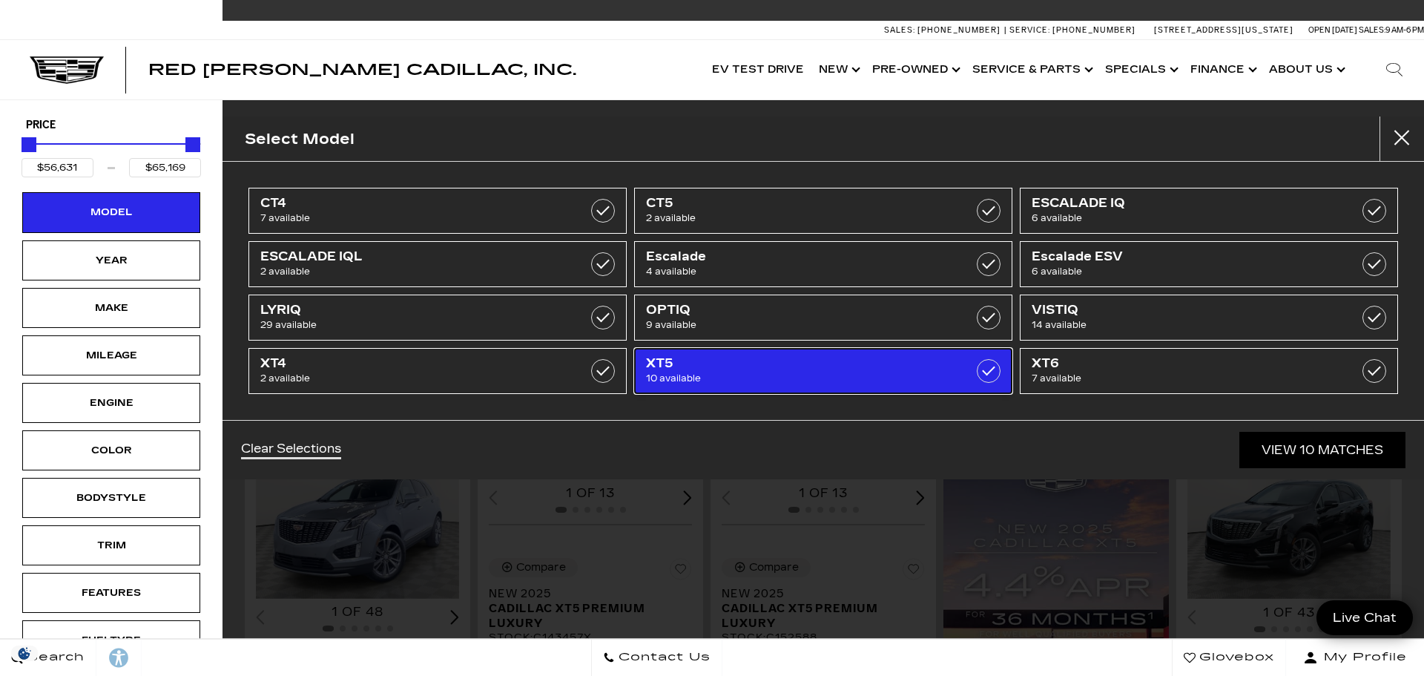
click at [985, 372] on label at bounding box center [989, 371] width 24 height 24
type input "$44,684"
type input "$179,434"
checkbox input "false"
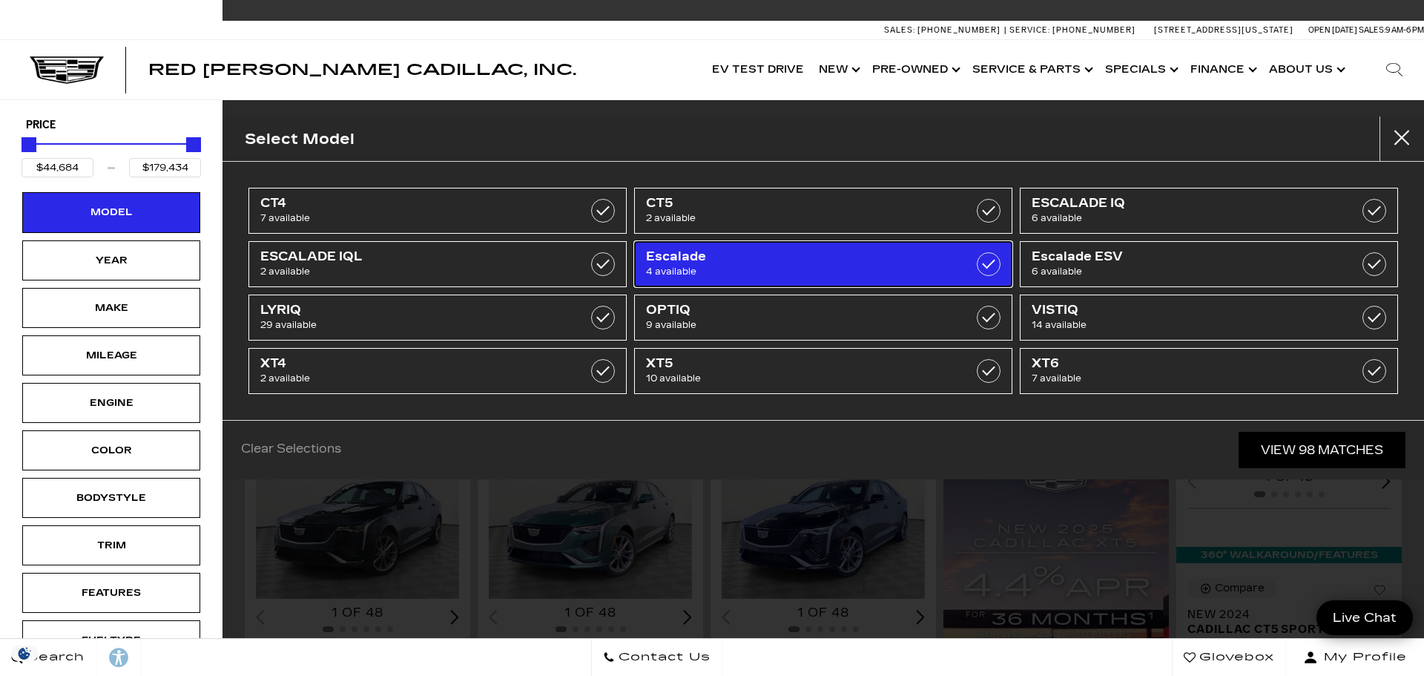
click at [855, 274] on span "4 available" at bounding box center [796, 271] width 301 height 15
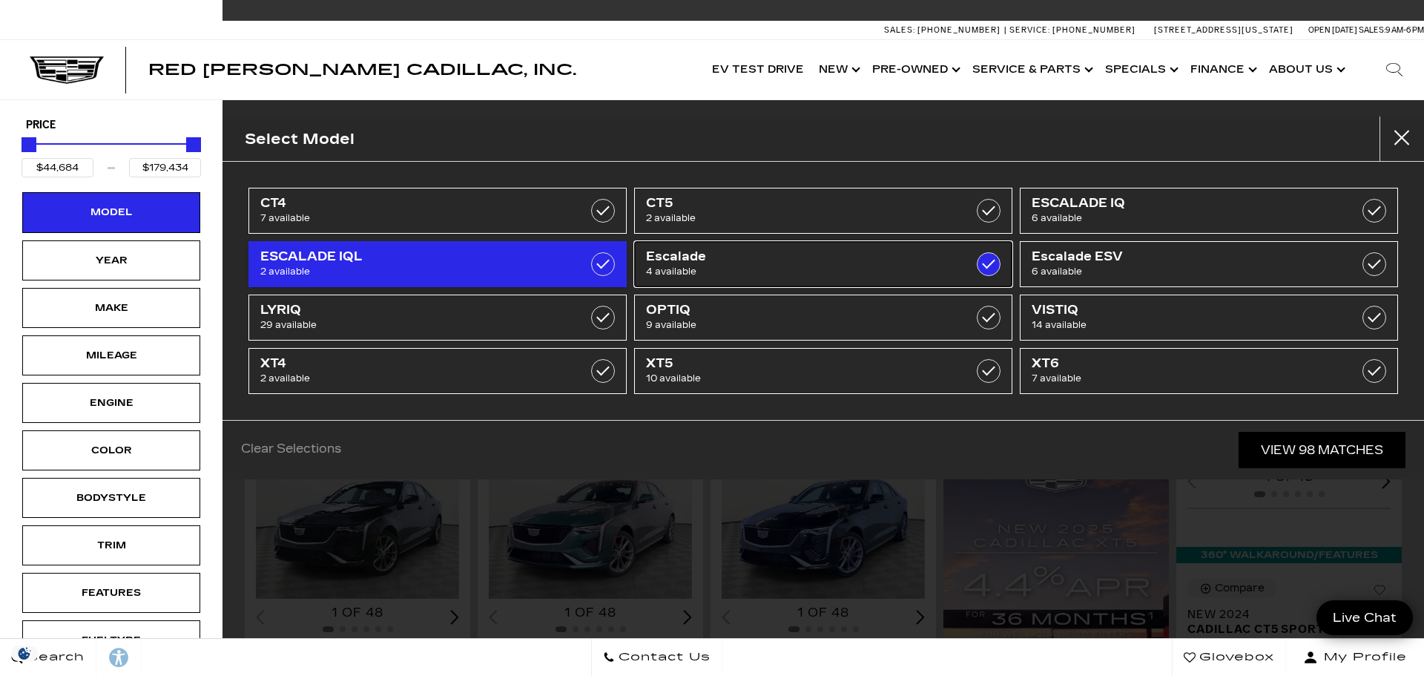
type input "$115,140"
type input "$117,475"
checkbox input "true"
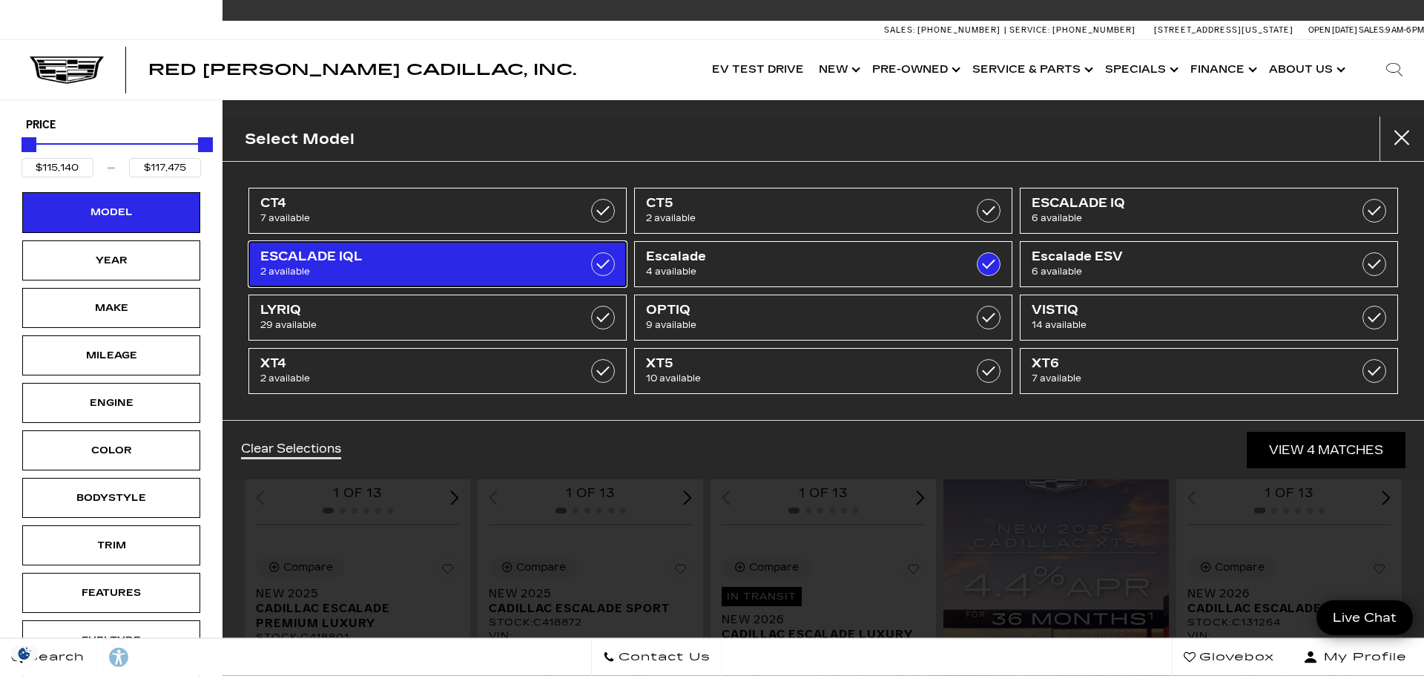
click at [593, 261] on label at bounding box center [603, 264] width 24 height 24
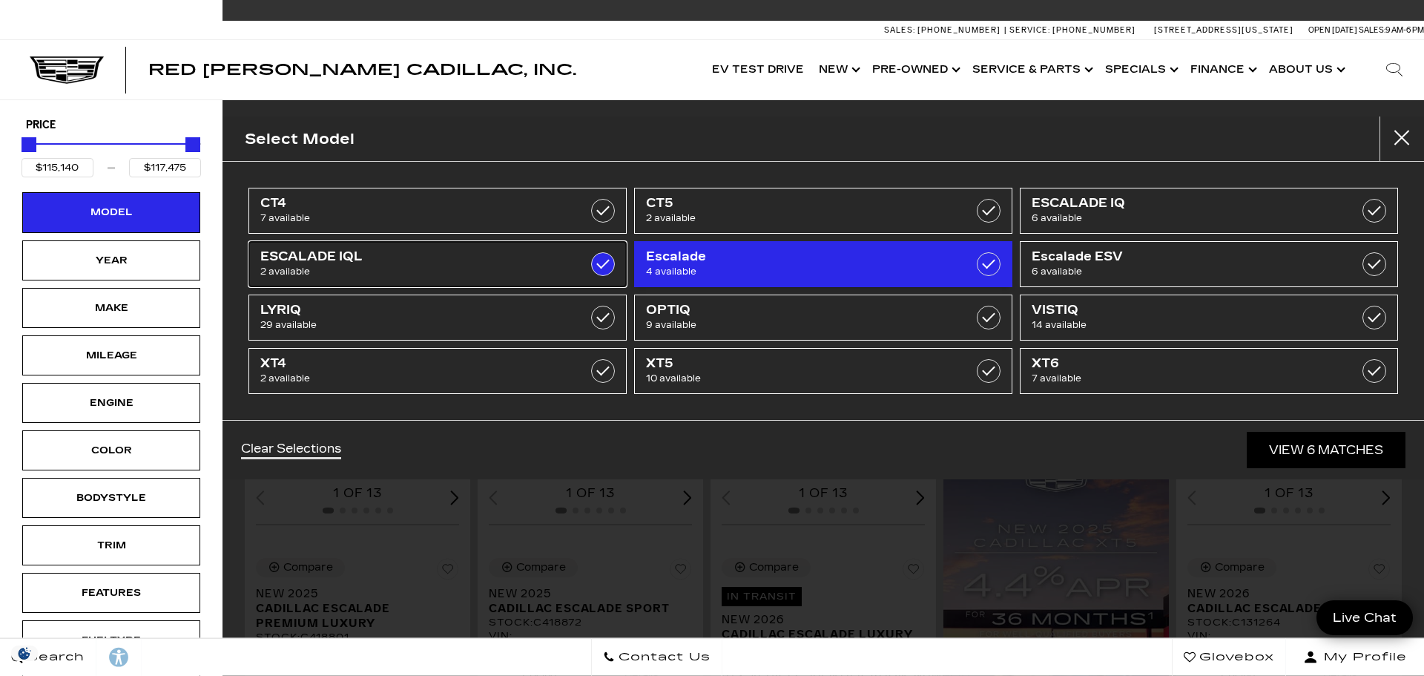
type input "$156,240"
checkbox input "true"
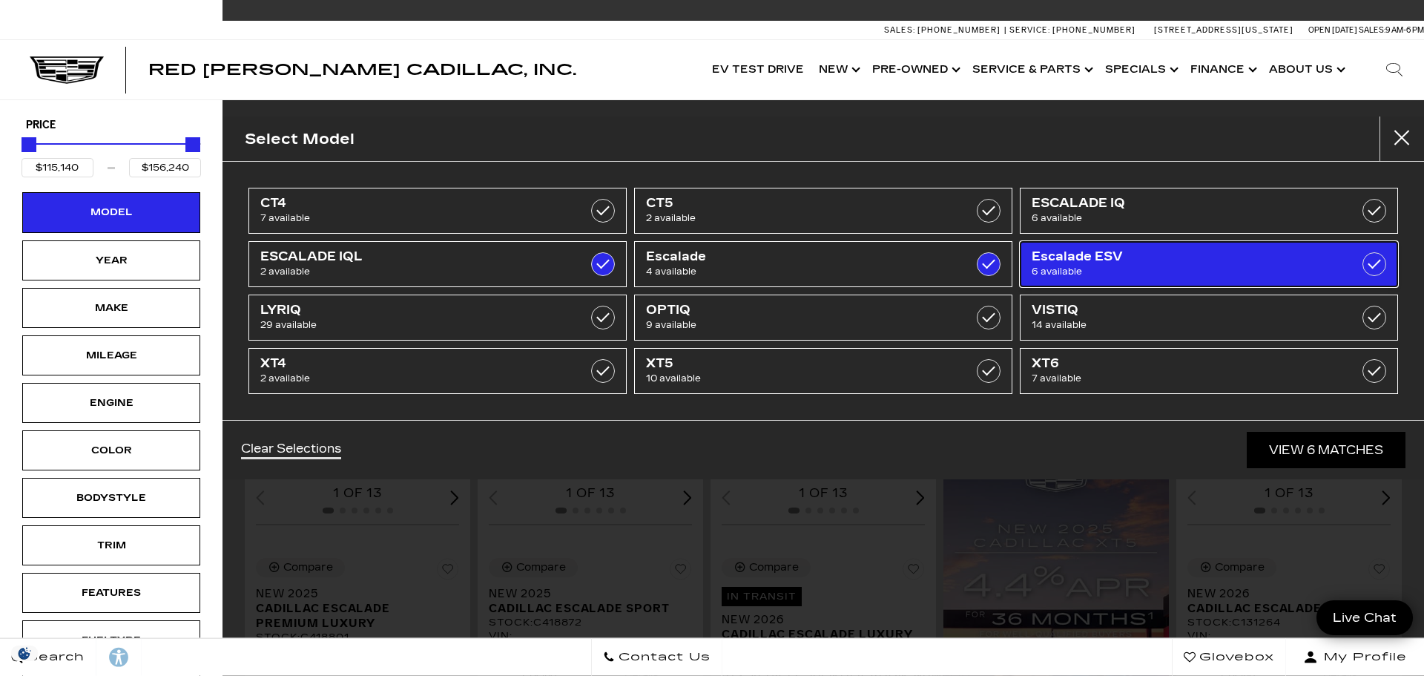
click at [1108, 276] on span "6 available" at bounding box center [1182, 271] width 301 height 15
type input "$179,434"
checkbox input "true"
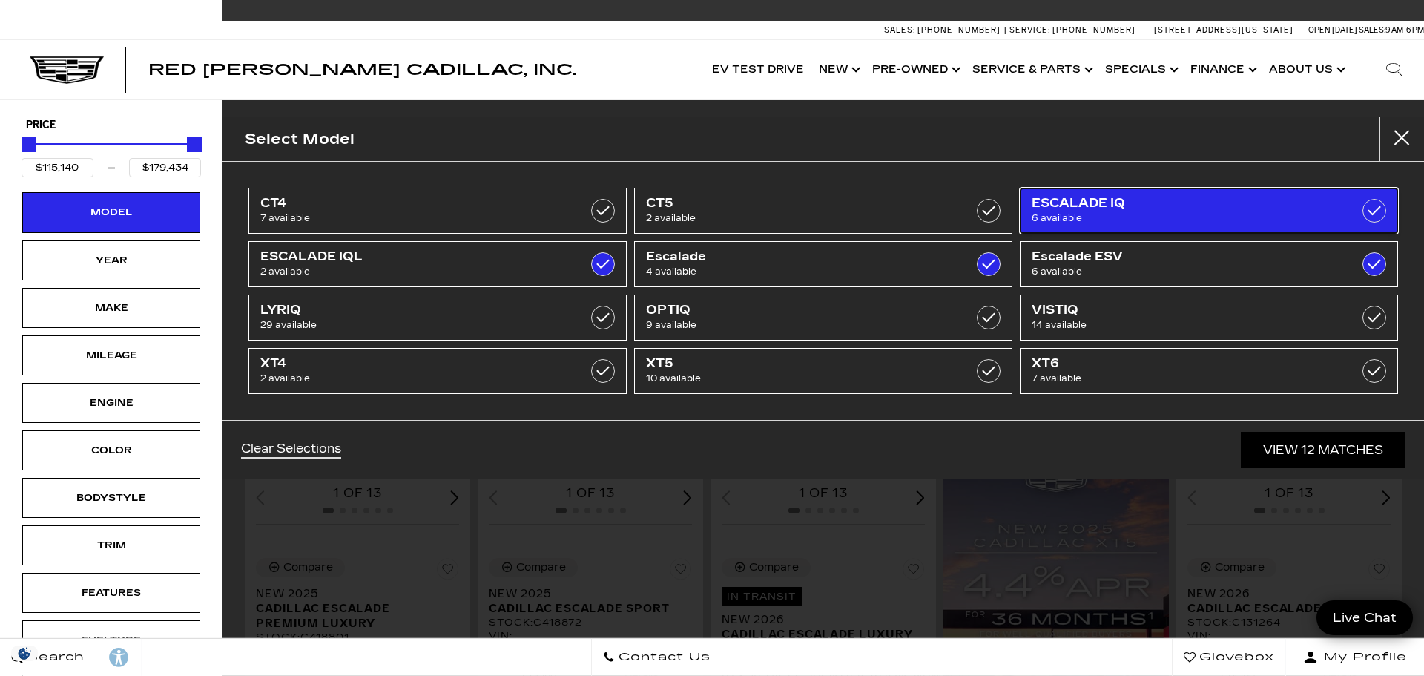
click at [1082, 214] on span "6 available" at bounding box center [1182, 218] width 301 height 15
checkbox input "true"
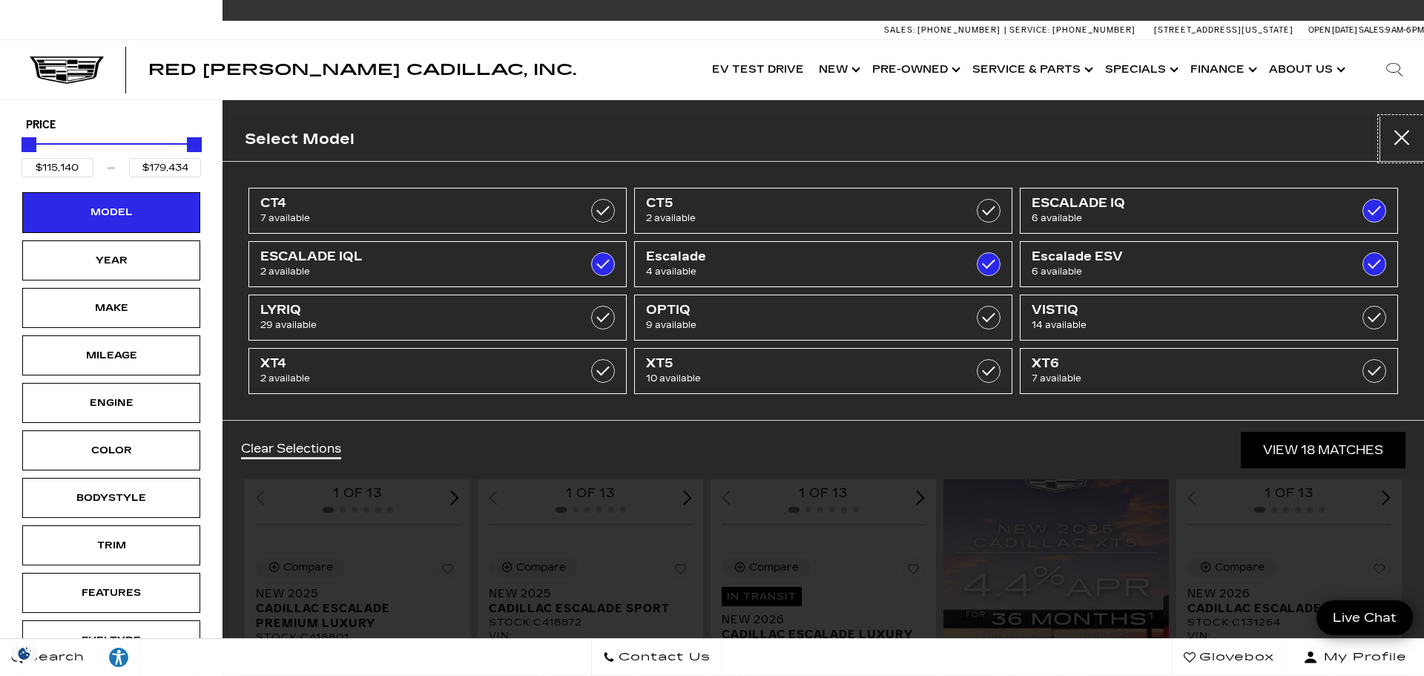
click at [1403, 138] on button "close" at bounding box center [1401, 138] width 44 height 44
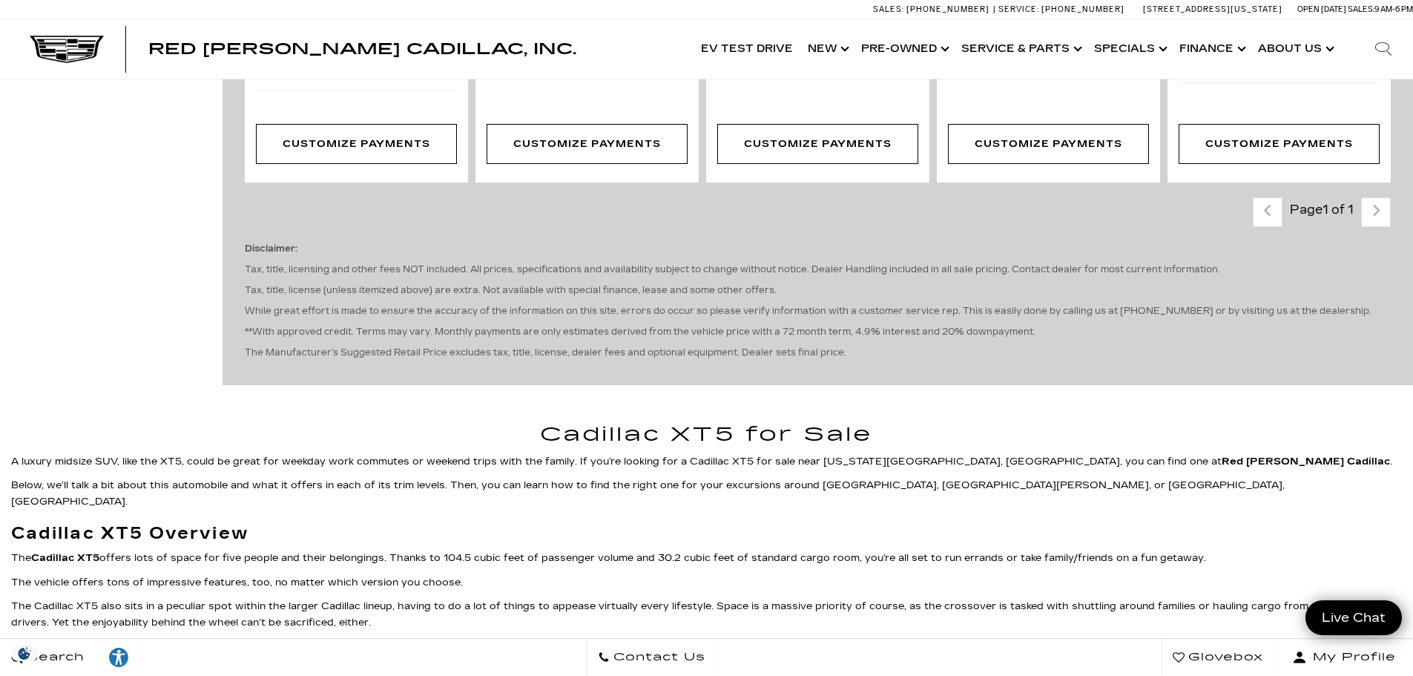
scroll to position [2596, 0]
